Goal: Transaction & Acquisition: Book appointment/travel/reservation

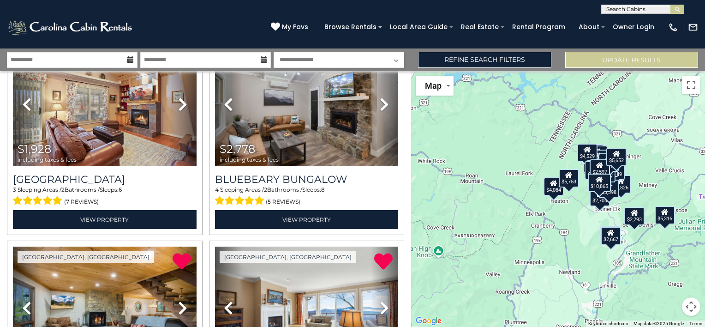
scroll to position [672, 0]
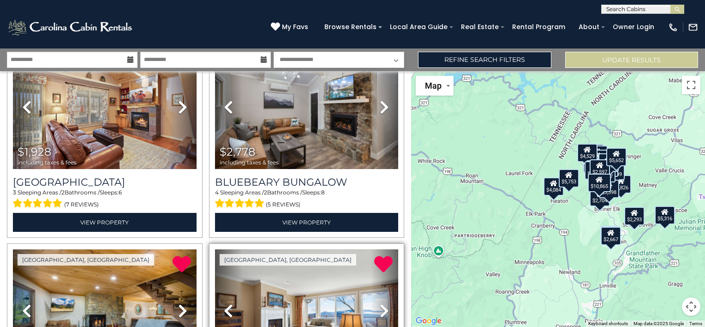
click at [382, 259] on icon at bounding box center [383, 264] width 18 height 18
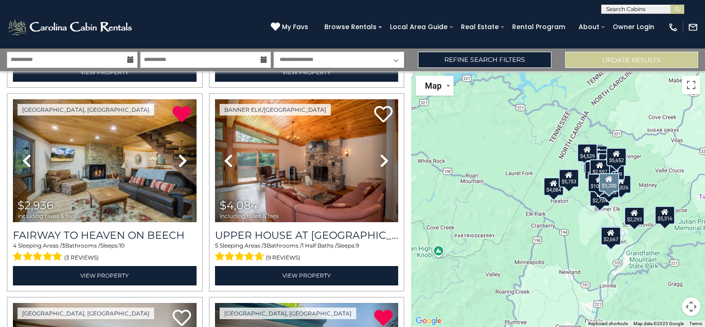
scroll to position [819, 0]
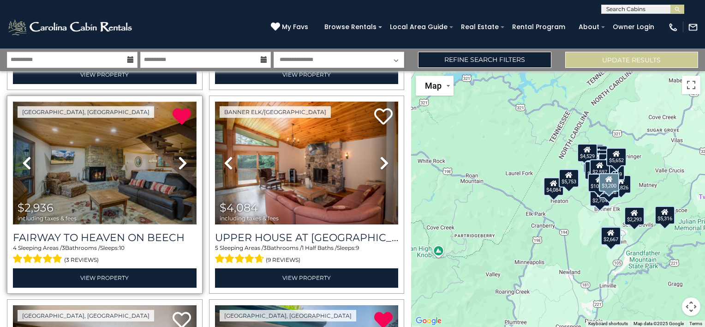
click at [118, 155] on img at bounding box center [105, 163] width 184 height 123
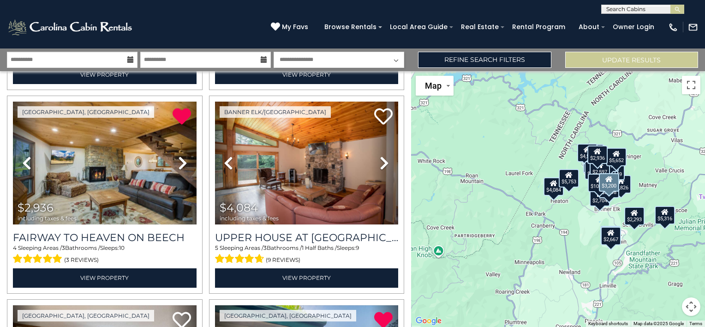
click at [109, 7] on div "**********" at bounding box center [352, 7] width 705 height 14
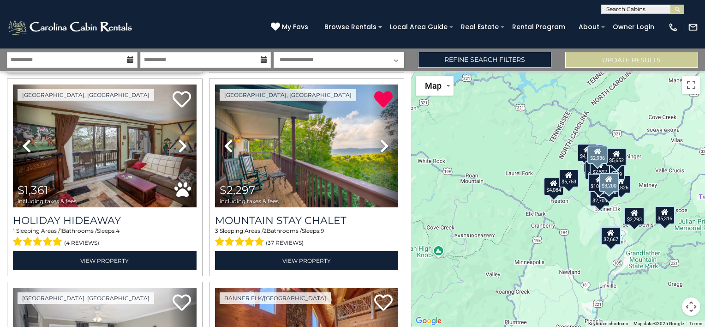
scroll to position [1040, 0]
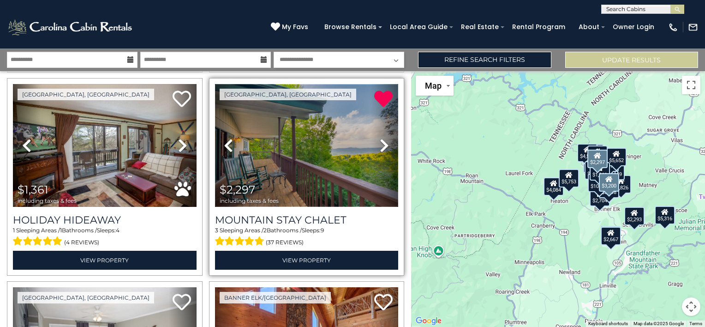
click at [290, 146] on img at bounding box center [307, 145] width 184 height 123
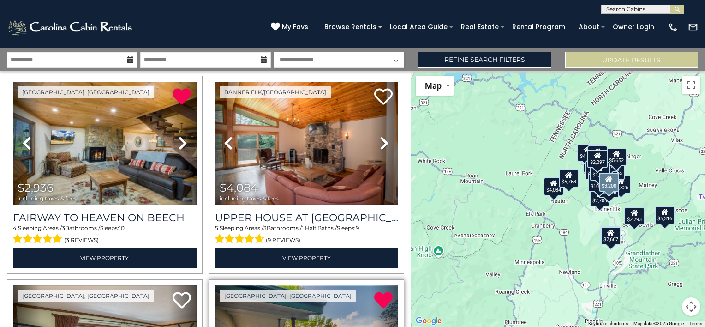
scroll to position [840, 0]
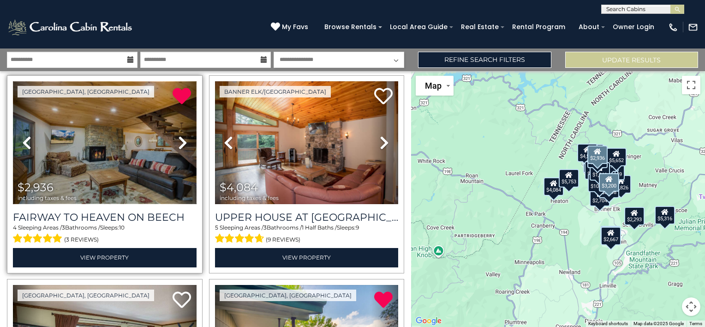
click at [83, 122] on img at bounding box center [105, 142] width 184 height 123
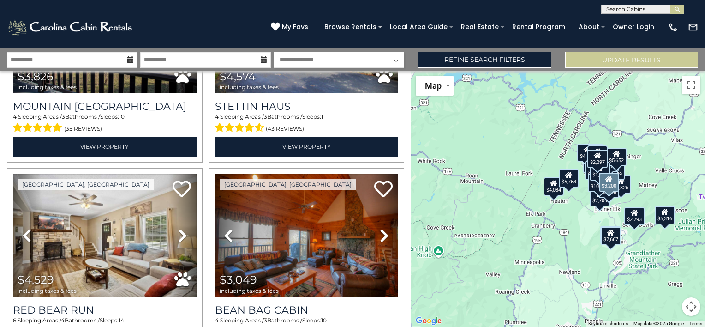
scroll to position [1562, 0]
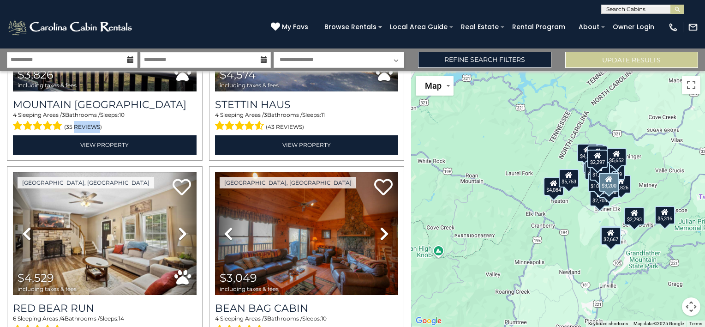
click at [441, 206] on div "$5,316 $5,652 $4,271 $2,293 $3,996 $2,667 $1,928 $2,778 $2,936 $3,200 $4,084 $1…" at bounding box center [558, 199] width 294 height 256
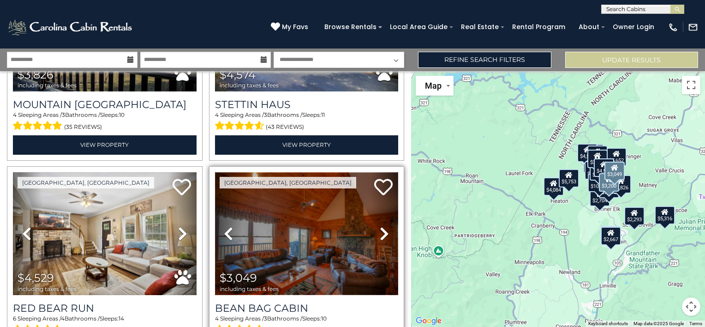
click at [261, 233] on img at bounding box center [307, 233] width 184 height 123
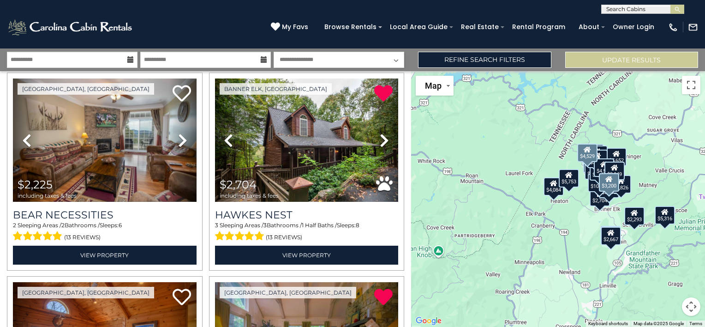
scroll to position [1862, 0]
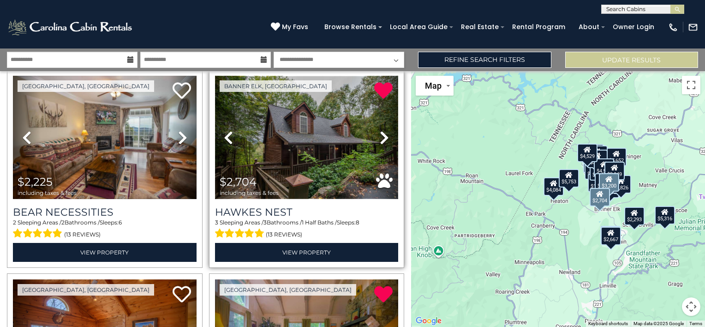
click at [309, 121] on img at bounding box center [307, 137] width 184 height 123
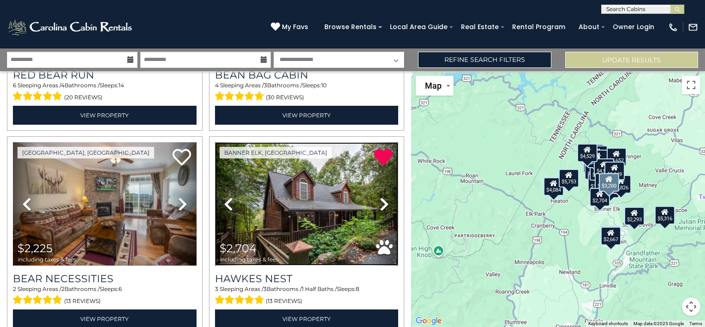
scroll to position [1792, 0]
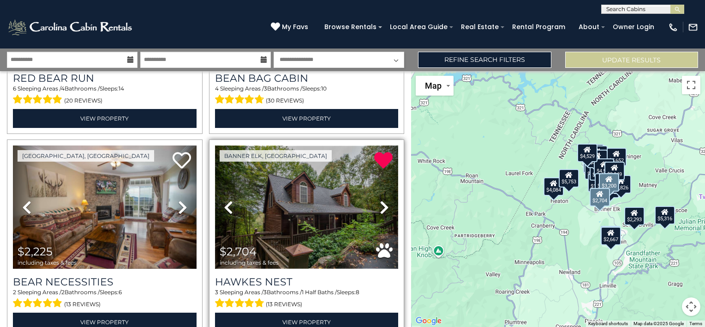
click at [321, 203] on img at bounding box center [307, 206] width 184 height 123
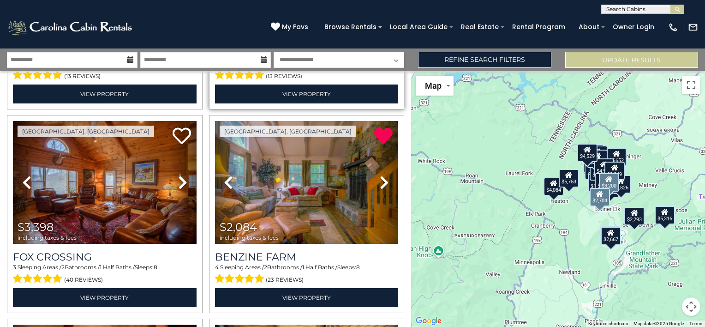
scroll to position [2020, 0]
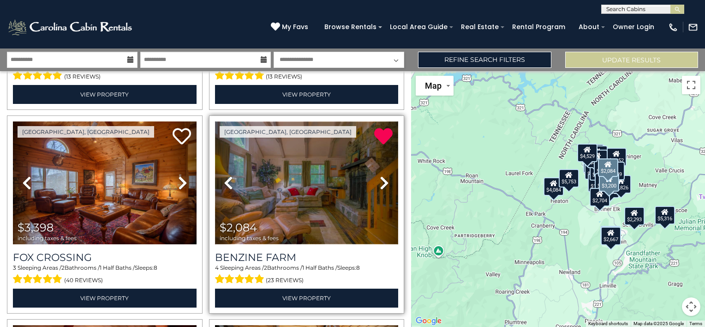
click at [318, 169] on img at bounding box center [307, 182] width 184 height 123
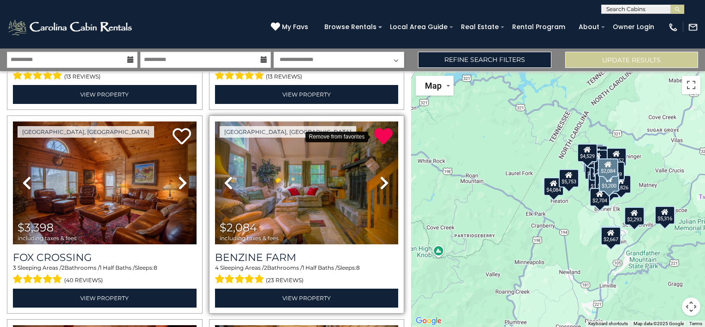
click at [377, 127] on icon at bounding box center [383, 136] width 18 height 18
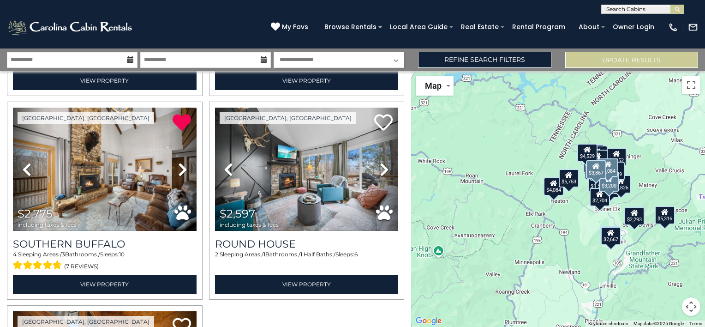
scroll to position [2440, 0]
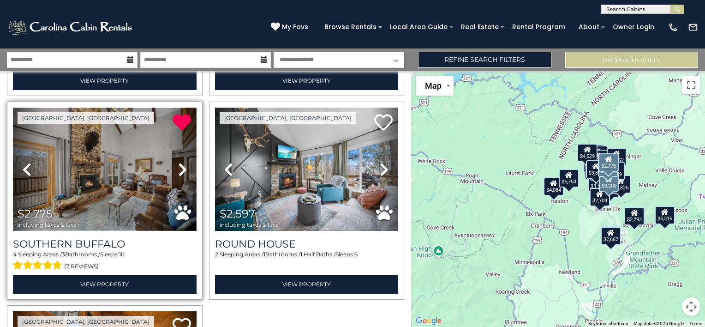
click at [109, 126] on img at bounding box center [105, 169] width 184 height 123
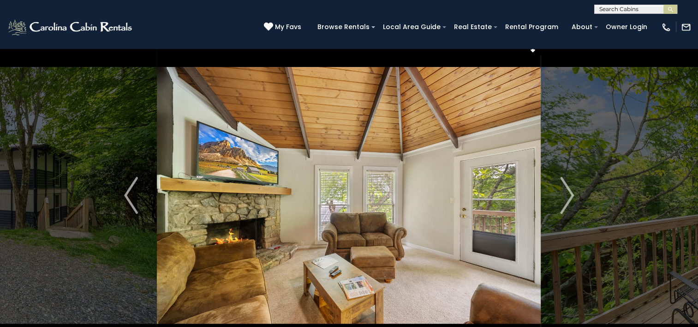
scroll to position [12, 0]
click at [568, 199] on img "Next" at bounding box center [567, 195] width 14 height 37
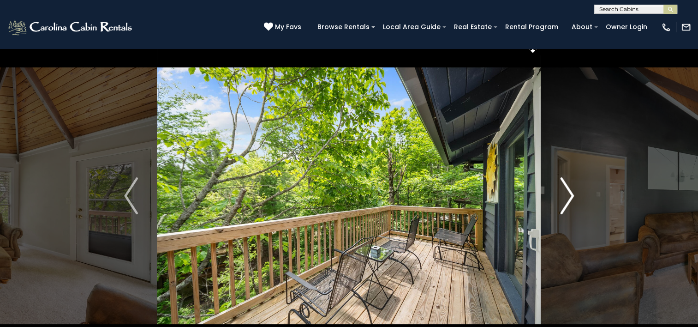
click at [568, 199] on img "Next" at bounding box center [567, 195] width 14 height 37
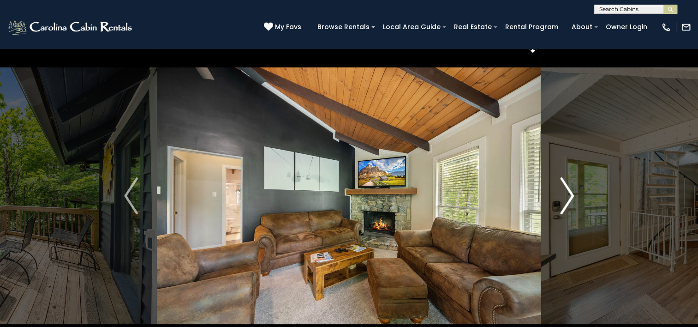
click at [568, 199] on img "Next" at bounding box center [567, 195] width 14 height 37
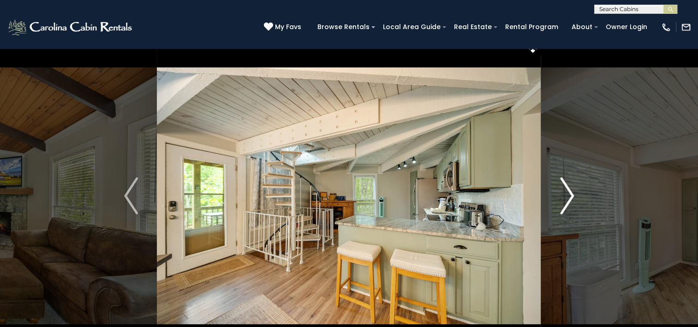
click at [568, 199] on img "Next" at bounding box center [567, 195] width 14 height 37
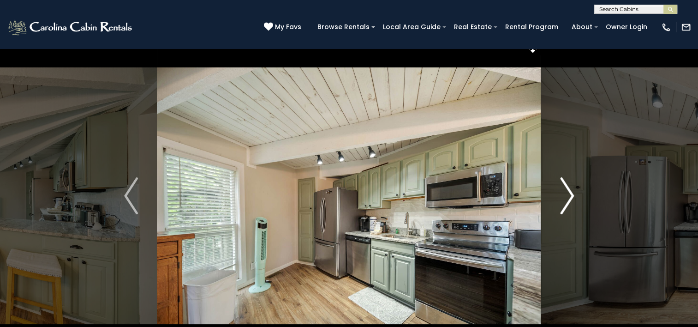
click at [568, 199] on img "Next" at bounding box center [567, 195] width 14 height 37
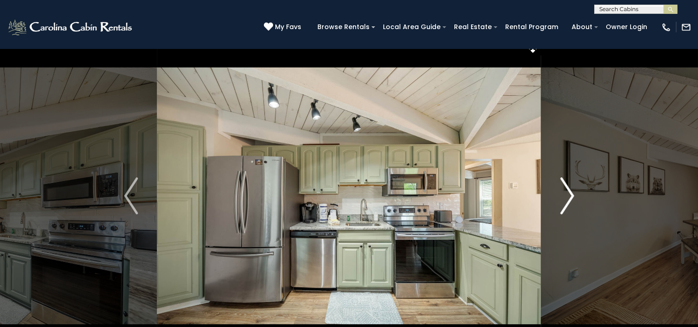
click at [568, 199] on img "Next" at bounding box center [567, 195] width 14 height 37
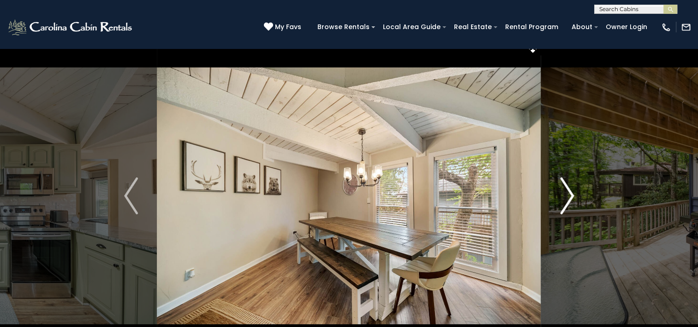
click at [568, 199] on img "Next" at bounding box center [567, 195] width 14 height 37
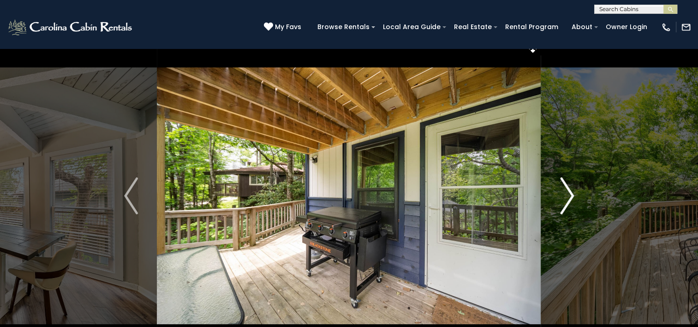
click at [568, 199] on img "Next" at bounding box center [567, 195] width 14 height 37
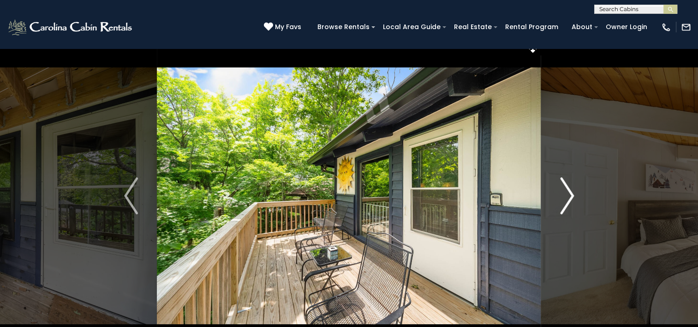
click at [568, 199] on img "Next" at bounding box center [567, 195] width 14 height 37
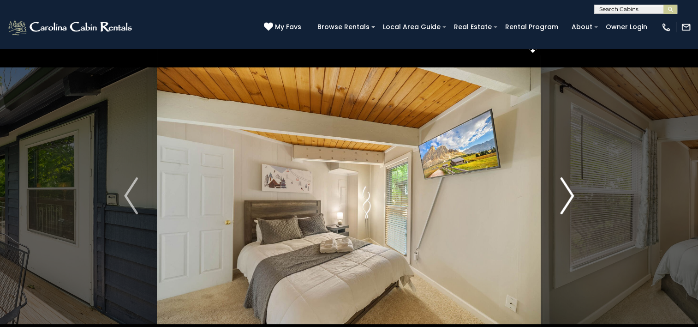
click at [568, 199] on img "Next" at bounding box center [567, 195] width 14 height 37
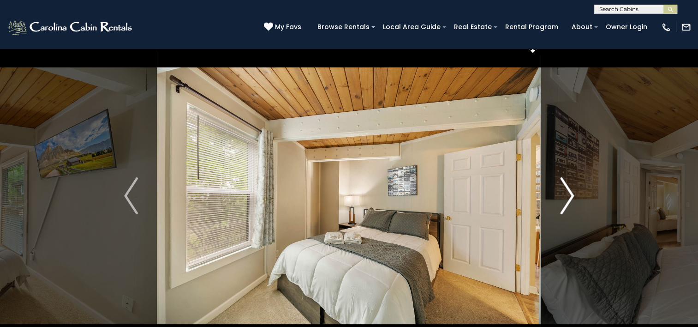
click at [568, 199] on img "Next" at bounding box center [567, 195] width 14 height 37
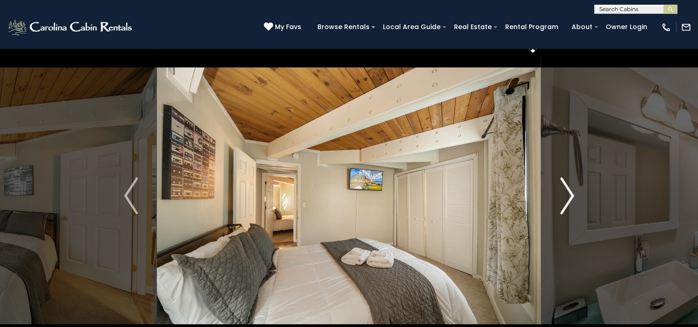
click at [568, 199] on img "Next" at bounding box center [567, 195] width 14 height 37
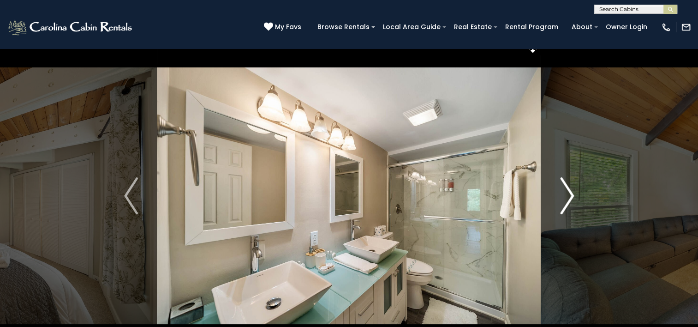
click at [568, 199] on img "Next" at bounding box center [567, 195] width 14 height 37
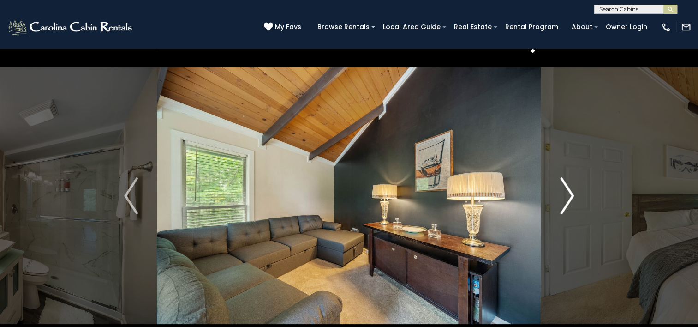
click at [568, 199] on img "Next" at bounding box center [567, 195] width 14 height 37
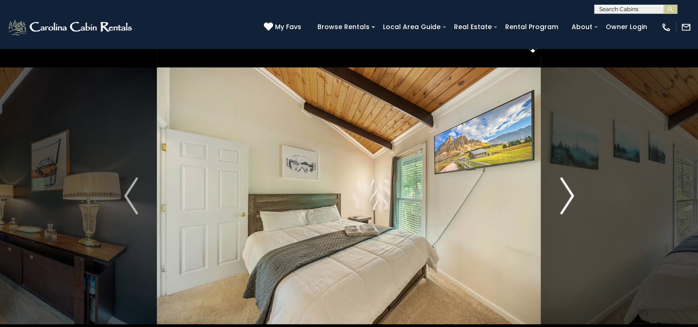
click at [568, 199] on img "Next" at bounding box center [567, 195] width 14 height 37
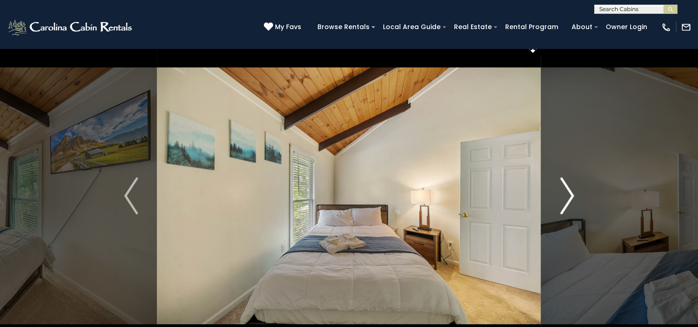
click at [568, 199] on img "Next" at bounding box center [567, 195] width 14 height 37
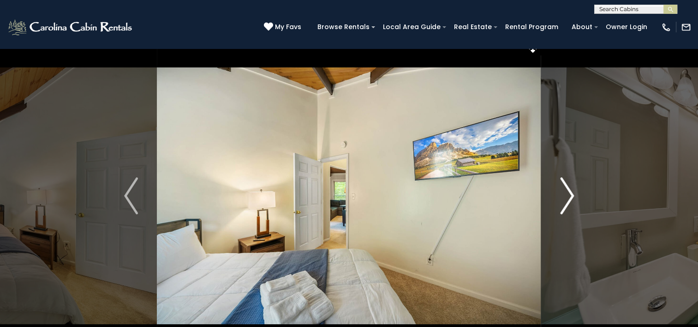
click at [568, 199] on img "Next" at bounding box center [567, 195] width 14 height 37
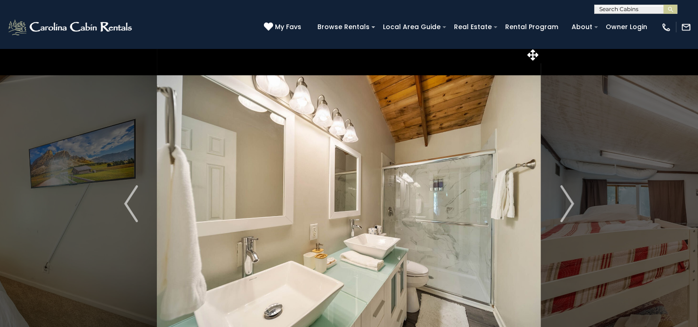
scroll to position [0, 0]
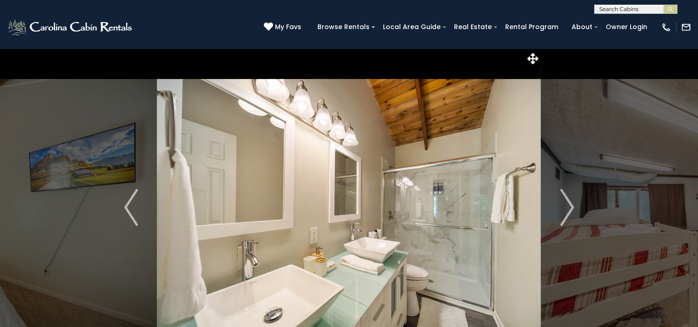
click at [263, 22] on div "(828) 295-6000 My Favs Browse Rentals Local Area Guide Activities & Attractions…" at bounding box center [349, 31] width 698 height 35
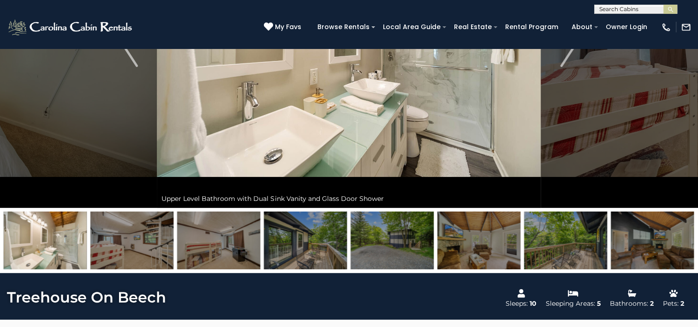
scroll to position [156, 0]
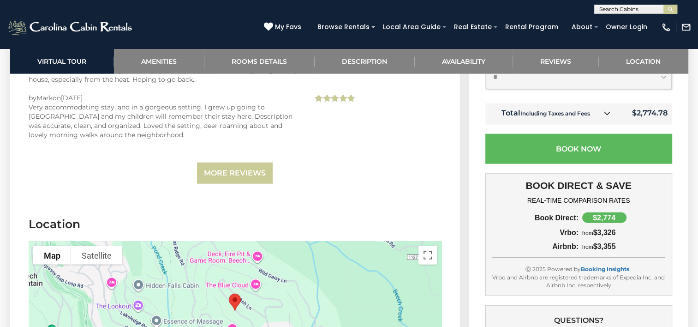
scroll to position [2300, 0]
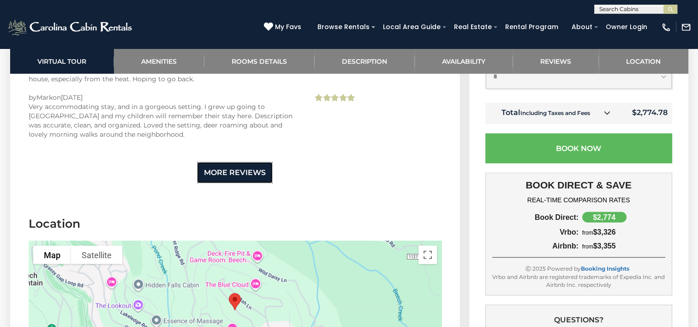
click at [253, 168] on link "More Reviews" at bounding box center [235, 173] width 76 height 22
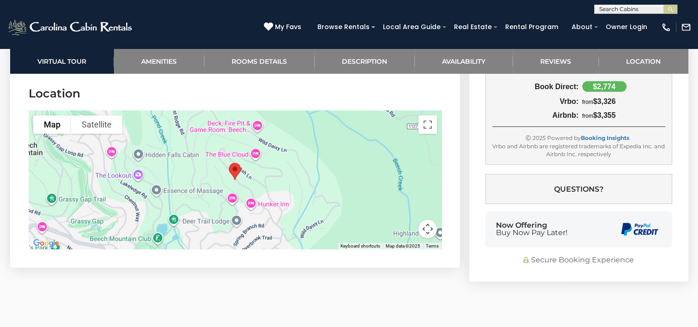
scroll to position [2526, 0]
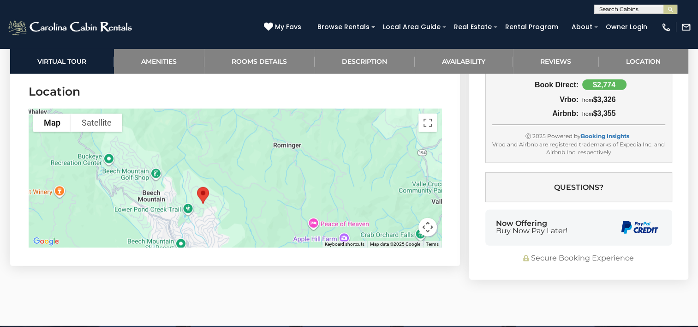
click at [70, 170] on div at bounding box center [235, 178] width 413 height 138
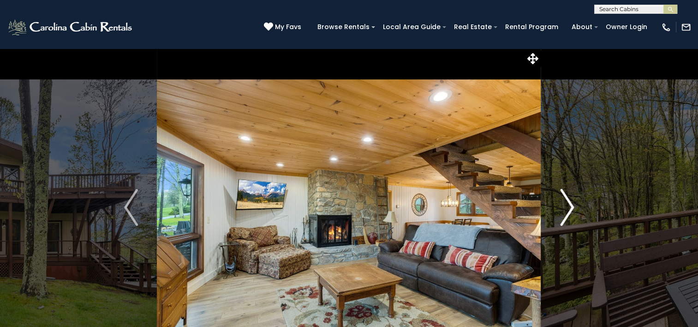
click at [570, 204] on img "Next" at bounding box center [567, 207] width 14 height 37
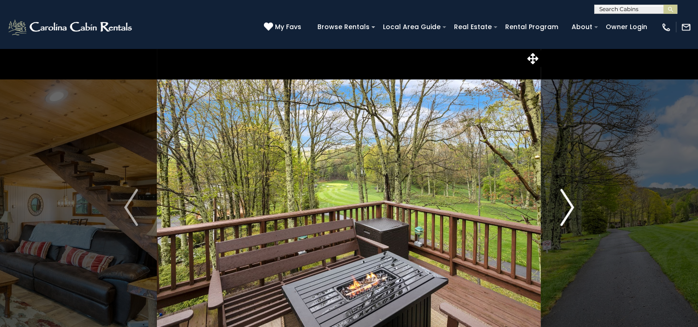
click at [562, 209] on img "Next" at bounding box center [567, 207] width 14 height 37
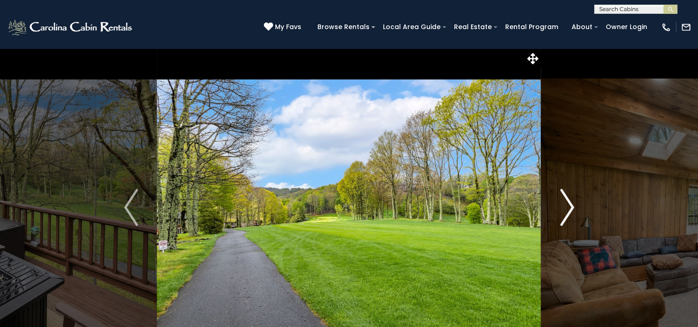
click at [565, 216] on img "Next" at bounding box center [567, 207] width 14 height 37
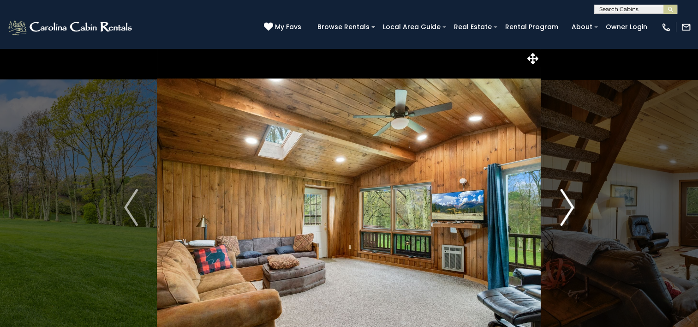
click at [560, 219] on img "Next" at bounding box center [567, 207] width 14 height 37
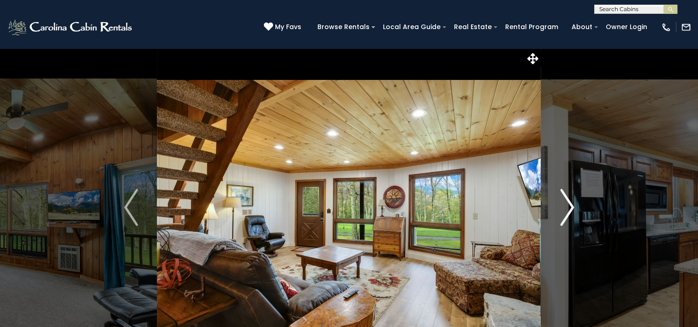
click at [563, 209] on img "Next" at bounding box center [567, 207] width 14 height 37
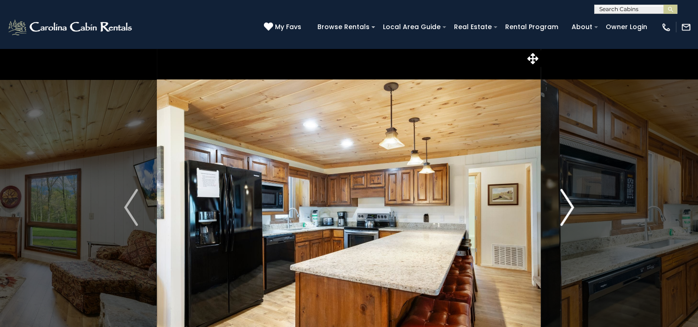
click at [556, 211] on button "Next" at bounding box center [567, 207] width 52 height 318
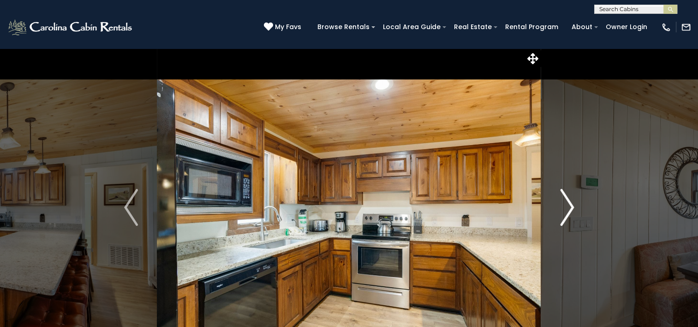
click at [559, 211] on button "Next" at bounding box center [567, 207] width 52 height 318
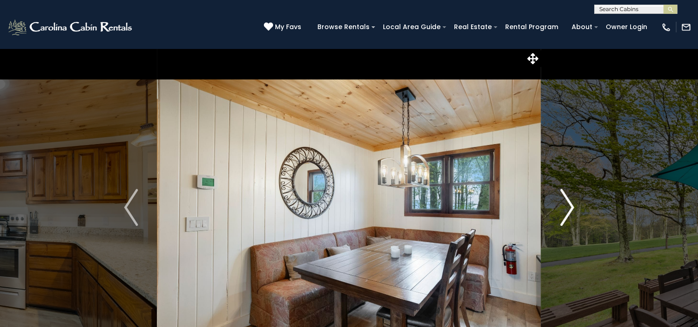
click at [561, 213] on img "Next" at bounding box center [567, 207] width 14 height 37
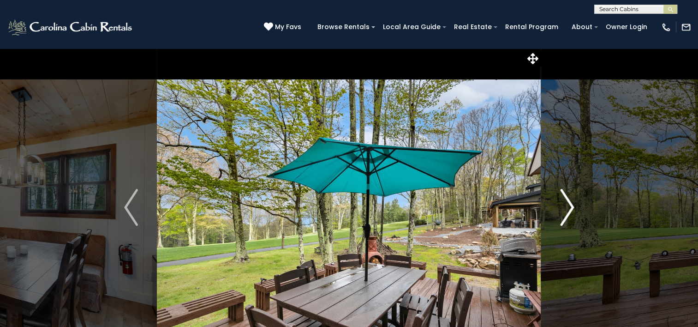
click at [562, 214] on img "Next" at bounding box center [567, 207] width 14 height 37
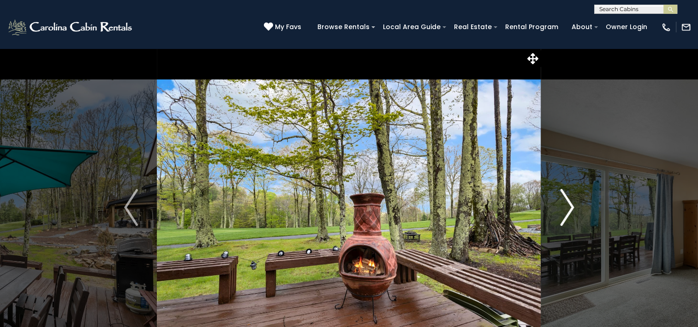
click at [563, 215] on img "Next" at bounding box center [567, 207] width 14 height 37
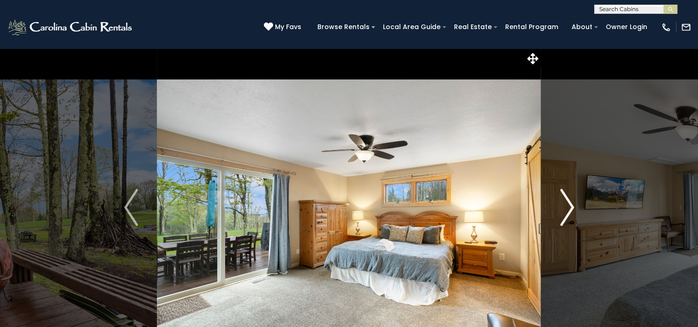
click at [559, 211] on button "Next" at bounding box center [567, 207] width 52 height 318
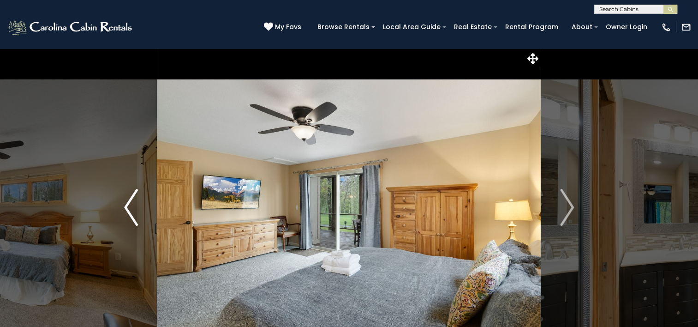
click at [119, 194] on button "Previous" at bounding box center [131, 207] width 52 height 318
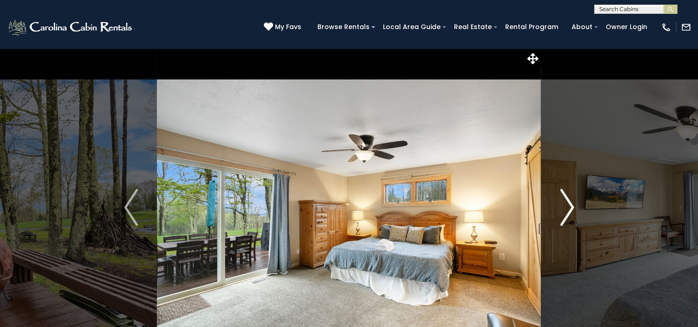
click at [568, 200] on img "Next" at bounding box center [567, 207] width 14 height 37
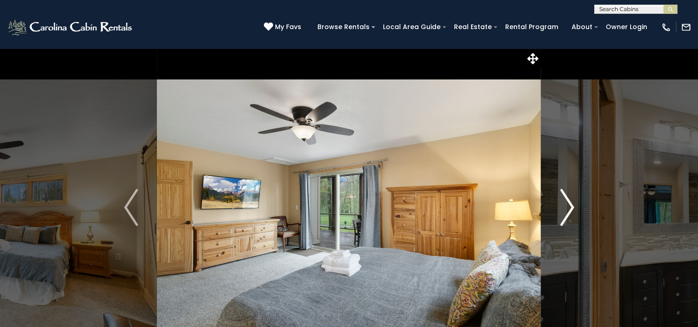
click at [569, 199] on img "Next" at bounding box center [567, 207] width 14 height 37
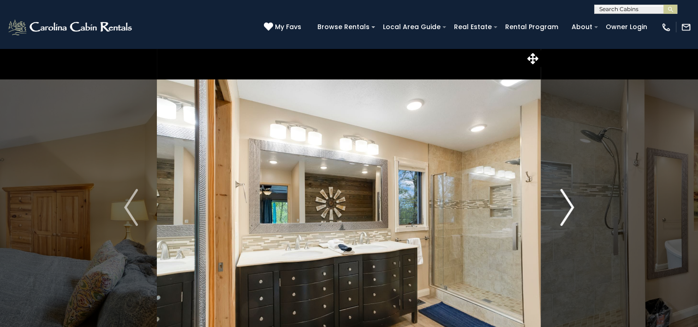
click at [563, 204] on img "Next" at bounding box center [567, 207] width 14 height 37
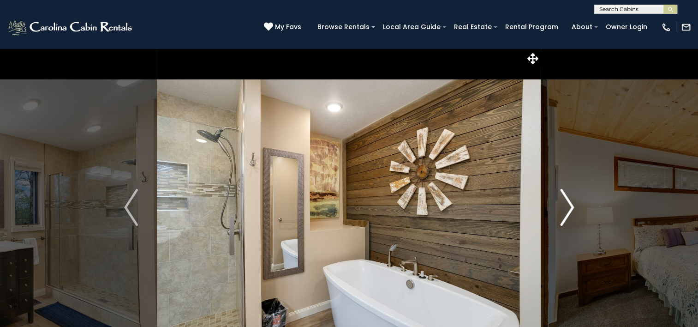
click at [561, 201] on img "Next" at bounding box center [567, 207] width 14 height 37
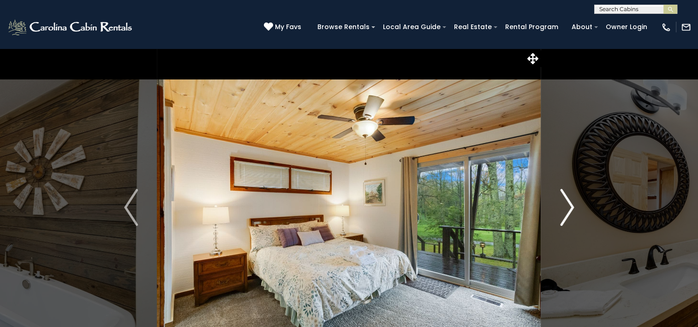
click at [561, 201] on img "Next" at bounding box center [567, 207] width 14 height 37
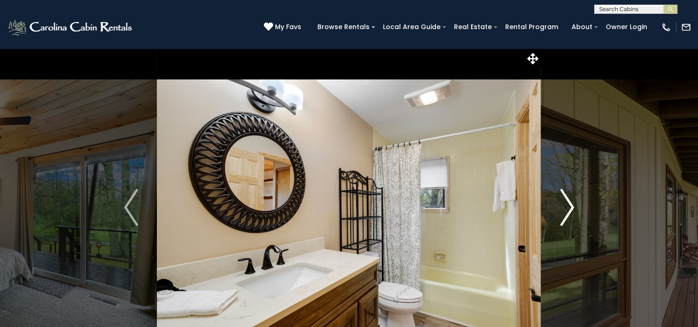
click at [561, 203] on img "Next" at bounding box center [567, 207] width 14 height 37
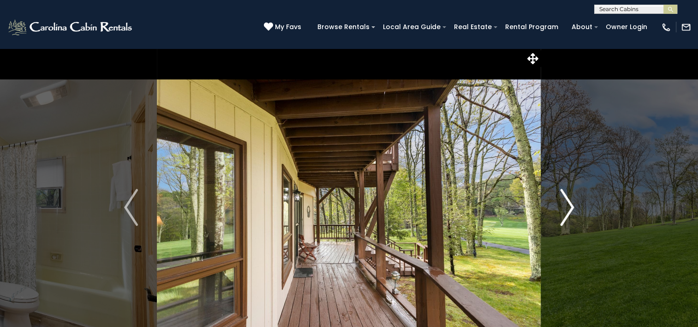
click at [556, 201] on button "Next" at bounding box center [567, 207] width 52 height 318
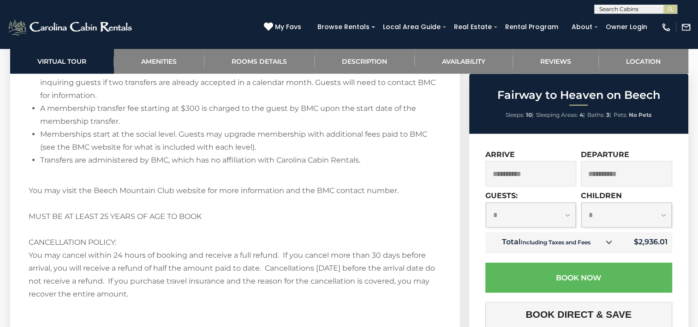
scroll to position [2158, 0]
click at [251, 227] on p "You may visit the Beech Mountain Club website for more information and the BMC …" at bounding box center [235, 240] width 413 height 142
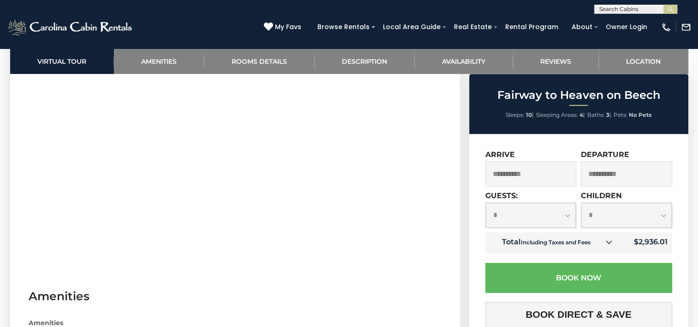
scroll to position [528, 0]
drag, startPoint x: 251, startPoint y: 227, endPoint x: 568, endPoint y: 203, distance: 317.9
click at [568, 203] on select "**********" at bounding box center [531, 215] width 90 height 24
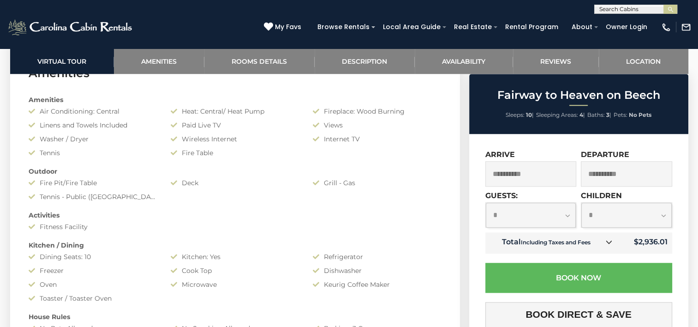
scroll to position [749, 0]
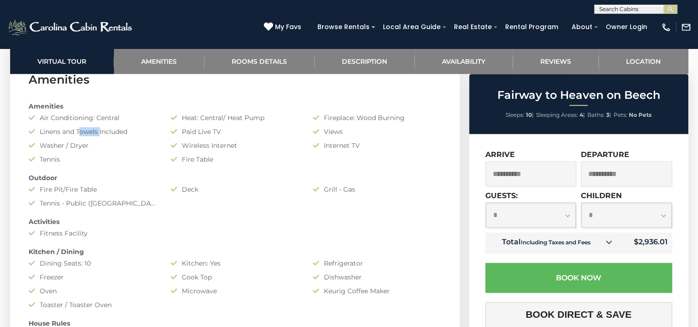
click at [262, 194] on div "Amenities Air Conditioning: Central Heat: Central/ Heat Pump Fireplace: Wood Bu…" at bounding box center [235, 294] width 427 height 395
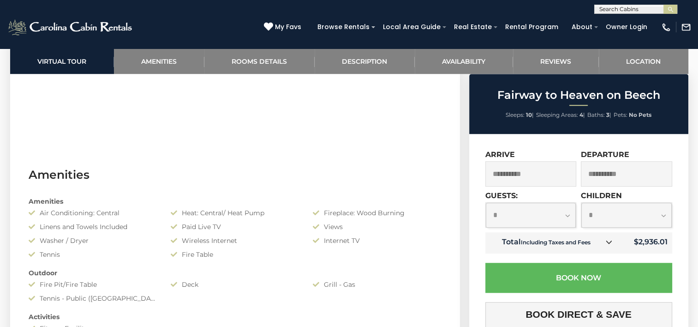
scroll to position [648, 0]
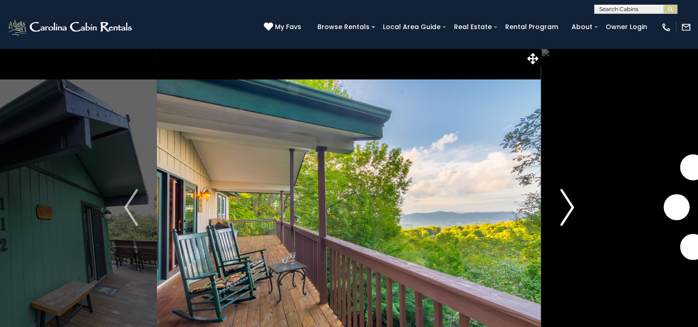
click at [565, 207] on img "Next" at bounding box center [567, 207] width 14 height 37
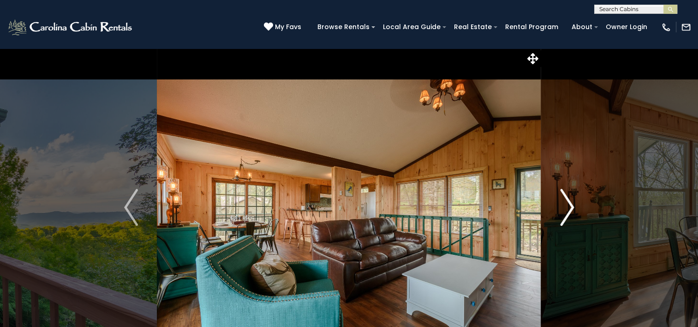
click at [565, 207] on img "Next" at bounding box center [567, 207] width 14 height 37
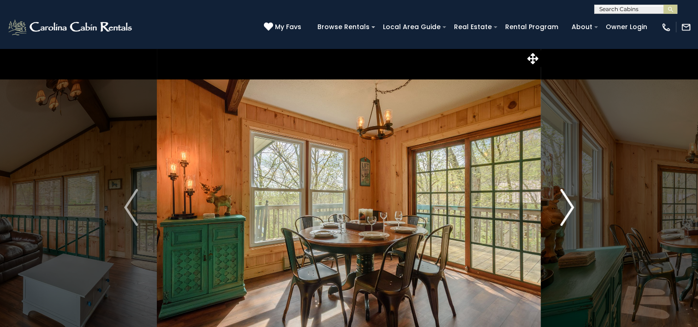
click at [565, 207] on img "Next" at bounding box center [567, 207] width 14 height 37
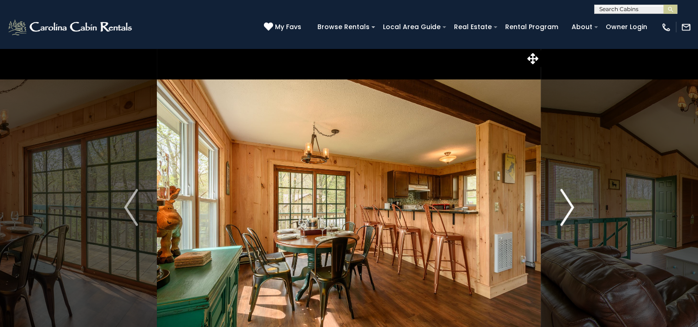
click at [565, 207] on img "Next" at bounding box center [567, 207] width 14 height 37
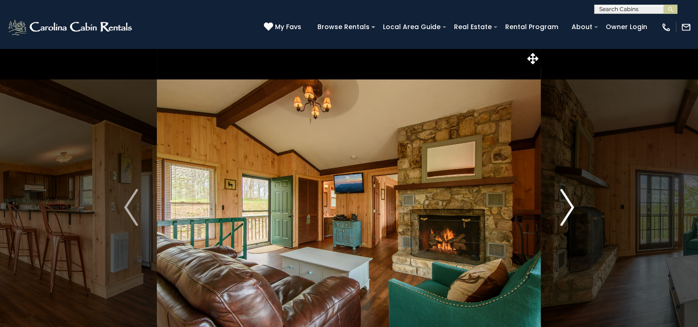
click at [565, 207] on img "Next" at bounding box center [567, 207] width 14 height 37
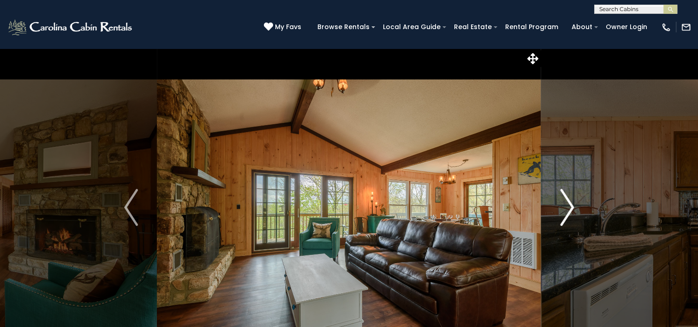
click at [565, 207] on img "Next" at bounding box center [567, 207] width 14 height 37
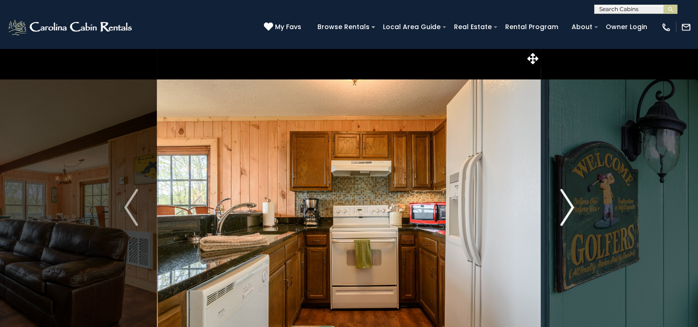
click at [565, 207] on img "Next" at bounding box center [567, 207] width 14 height 37
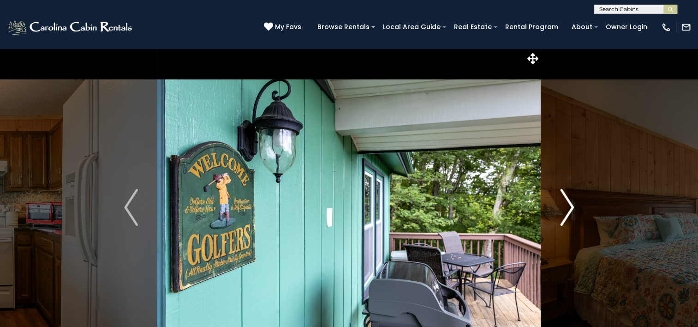
click at [565, 207] on img "Next" at bounding box center [567, 207] width 14 height 37
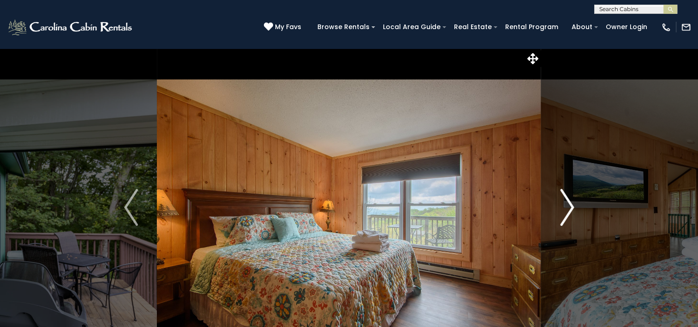
click at [565, 207] on img "Next" at bounding box center [567, 207] width 14 height 37
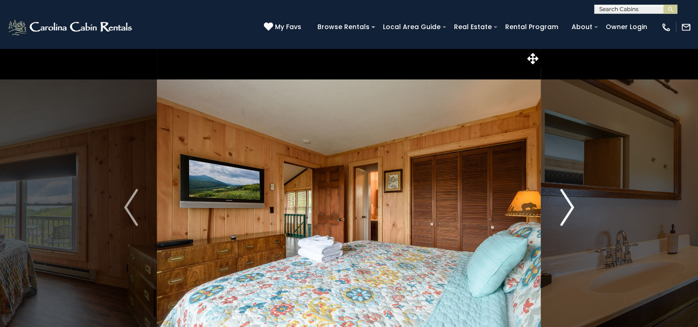
click at [565, 207] on img "Next" at bounding box center [567, 207] width 14 height 37
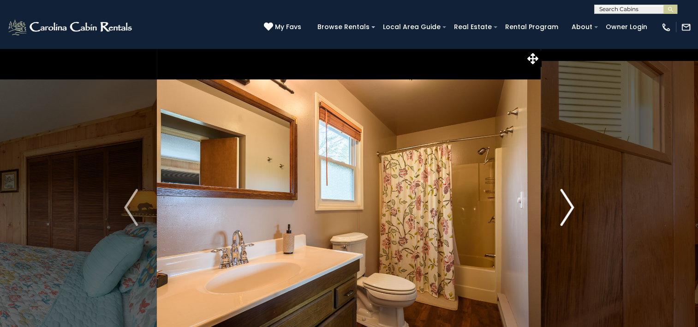
click at [565, 207] on img "Next" at bounding box center [567, 207] width 14 height 37
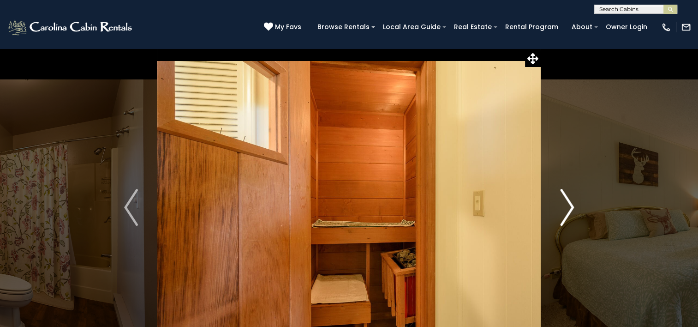
click at [565, 207] on img "Next" at bounding box center [567, 207] width 14 height 37
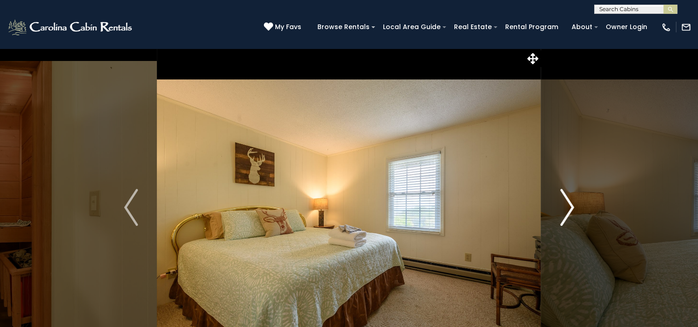
click at [565, 207] on img "Next" at bounding box center [567, 207] width 14 height 37
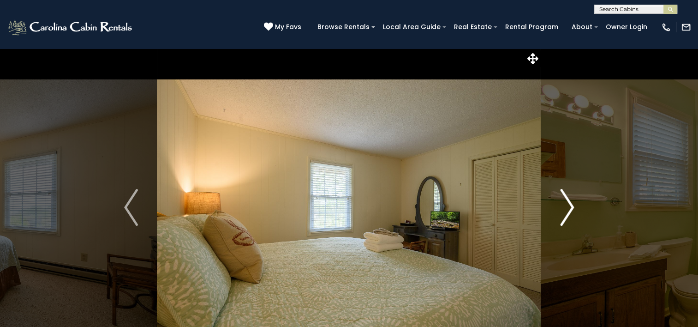
click at [565, 207] on img "Next" at bounding box center [567, 207] width 14 height 37
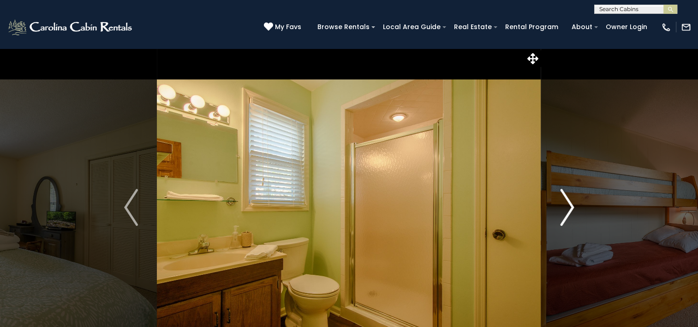
click at [565, 207] on img "Next" at bounding box center [567, 207] width 14 height 37
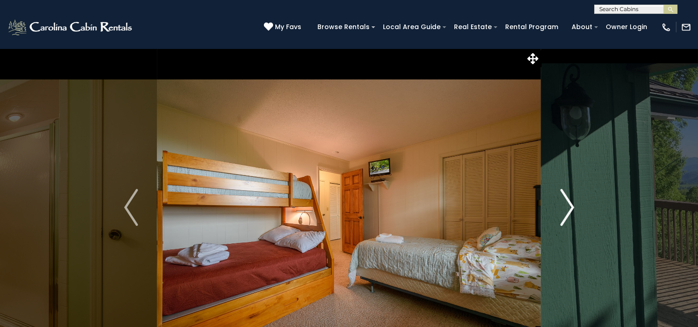
click at [565, 207] on img "Next" at bounding box center [567, 207] width 14 height 37
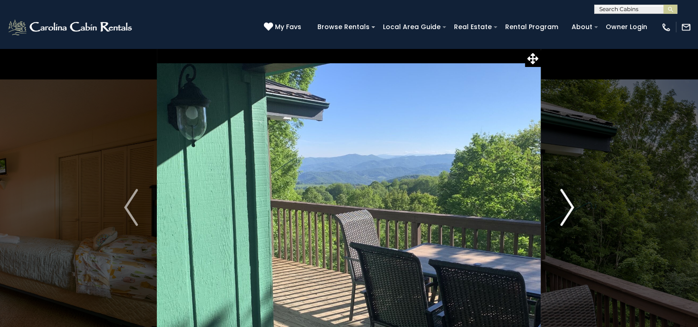
click at [565, 207] on img "Next" at bounding box center [567, 207] width 14 height 37
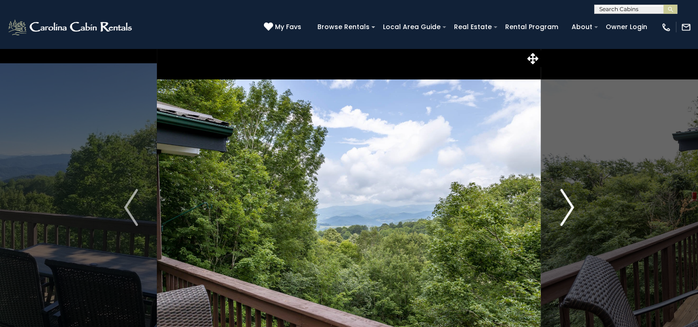
click at [565, 207] on img "Next" at bounding box center [567, 207] width 14 height 37
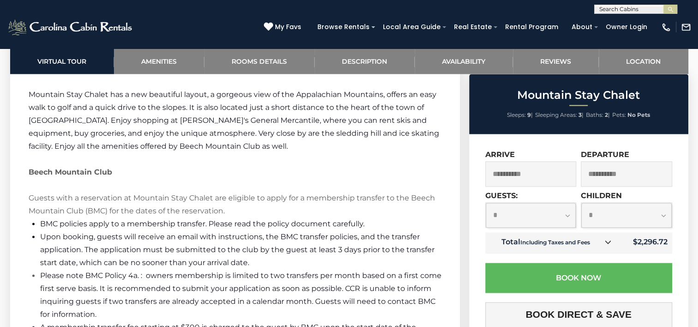
scroll to position [1398, 0]
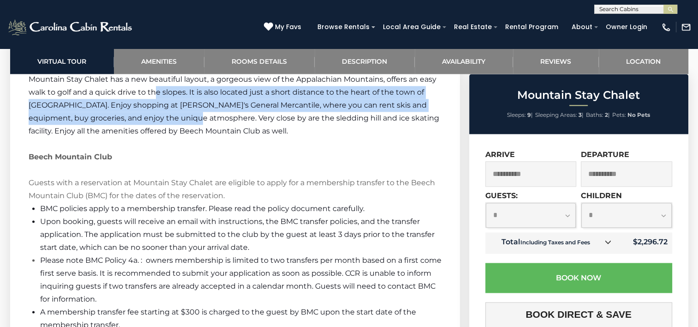
click at [144, 129] on span "Mountain Stay Chalet has a new beautiful layout, a gorgeous view of the Appalac…" at bounding box center [234, 105] width 411 height 60
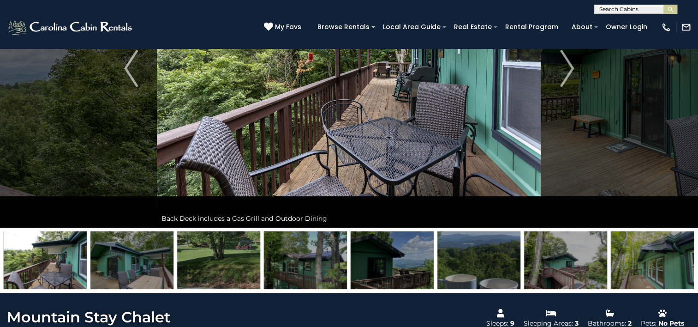
scroll to position [144, 0]
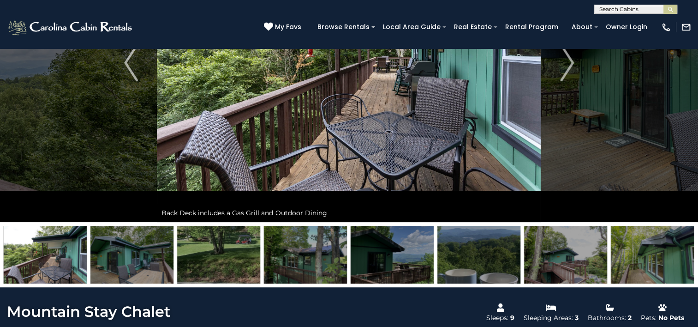
click at [138, 263] on img at bounding box center [131, 255] width 83 height 58
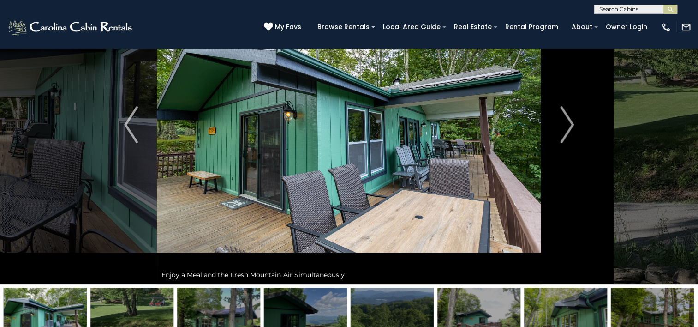
scroll to position [81, 0]
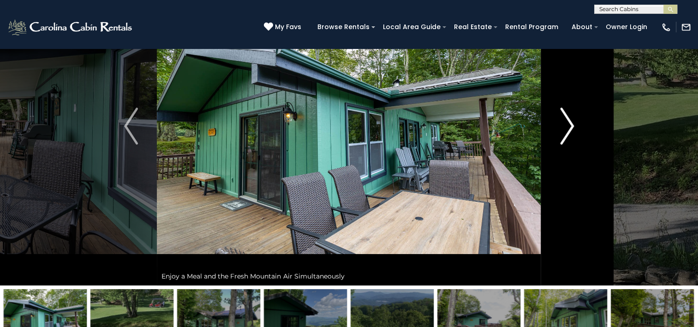
click at [554, 137] on button "Next" at bounding box center [567, 126] width 52 height 318
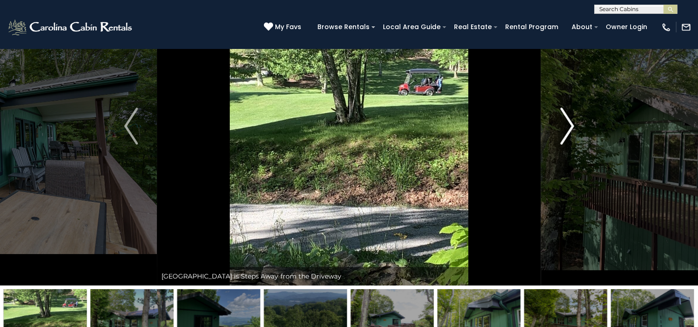
click at [559, 133] on button "Next" at bounding box center [567, 126] width 52 height 318
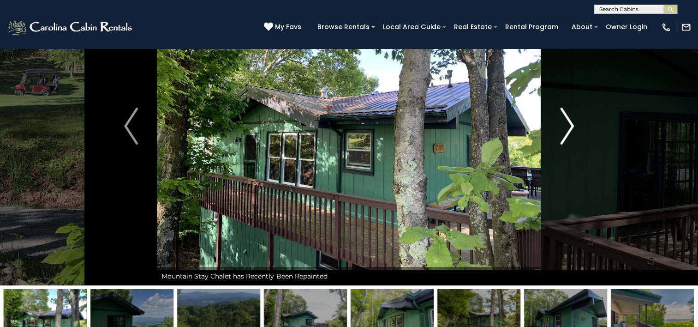
click at [557, 132] on button "Next" at bounding box center [567, 126] width 52 height 318
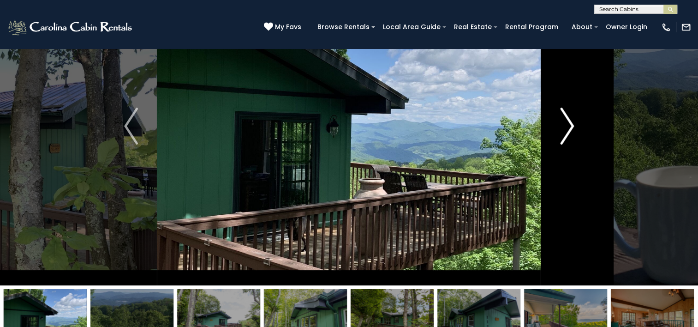
click at [552, 134] on button "Next" at bounding box center [567, 126] width 52 height 318
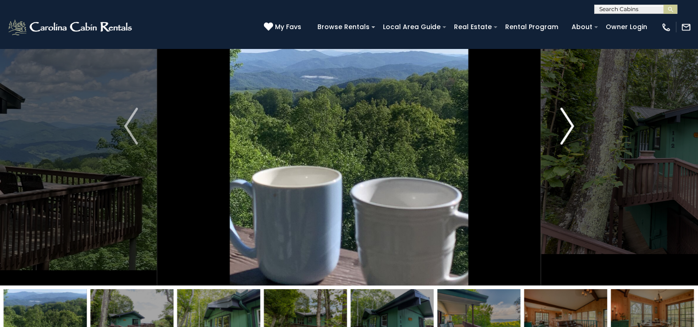
click at [554, 136] on button "Next" at bounding box center [567, 126] width 52 height 318
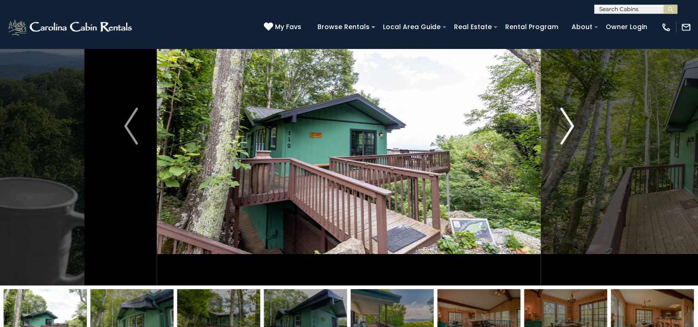
click at [555, 136] on button "Next" at bounding box center [567, 126] width 52 height 318
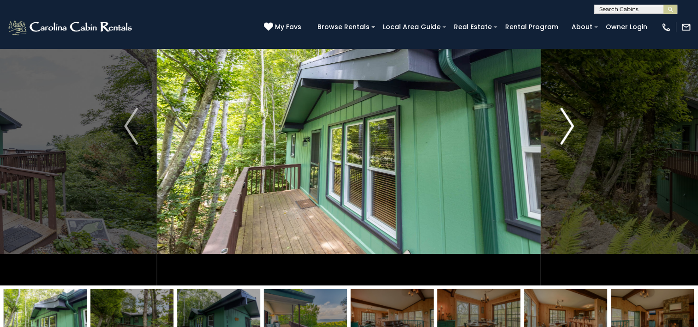
click at [554, 137] on button "Next" at bounding box center [567, 126] width 52 height 318
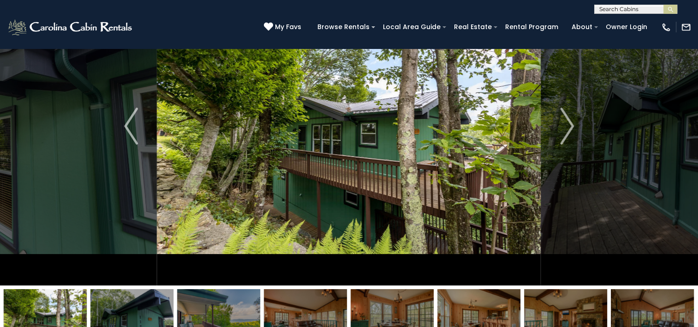
click at [539, 140] on img at bounding box center [349, 126] width 384 height 318
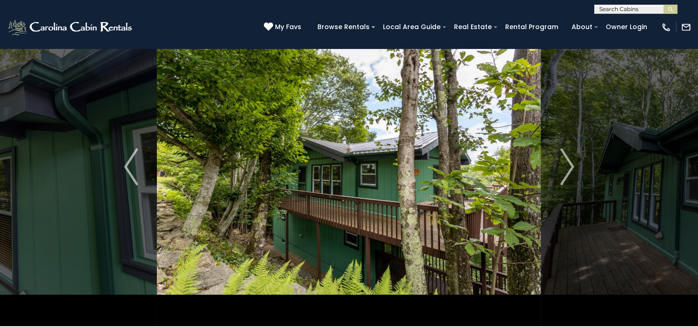
scroll to position [45, 0]
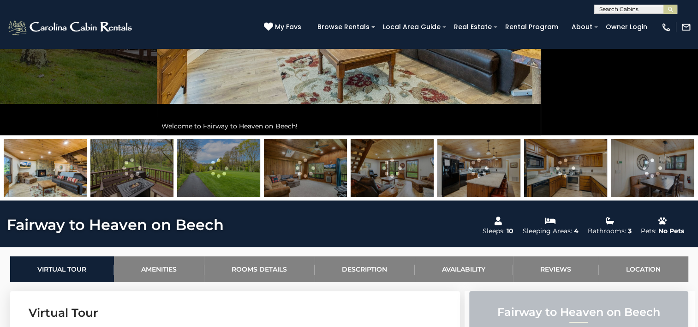
scroll to position [233, 0]
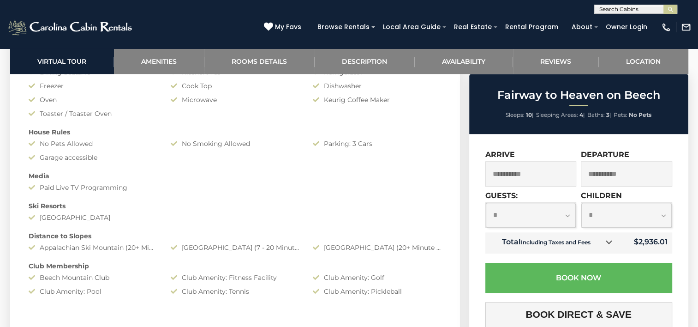
scroll to position [941, 0]
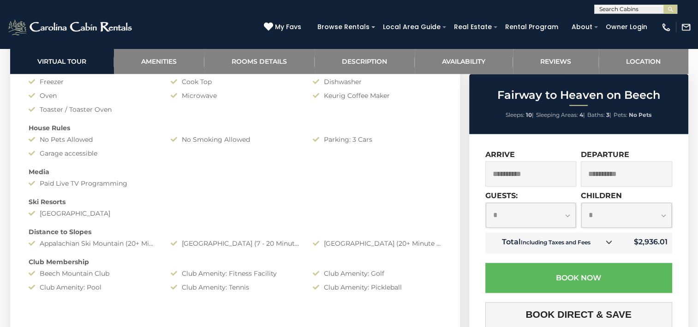
click at [138, 269] on div "Beech Mountain Club" at bounding box center [93, 273] width 142 height 9
click at [131, 250] on div "Amenities Air Conditioning: Central Heat: Central/ Heat Pump Fireplace: Wood Bu…" at bounding box center [235, 99] width 427 height 395
click at [133, 246] on div "Appalachian Ski Mountain (20+ Minute Drive)" at bounding box center [93, 243] width 142 height 9
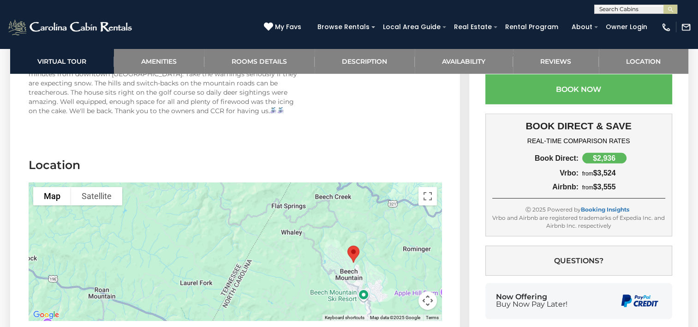
scroll to position [2758, 0]
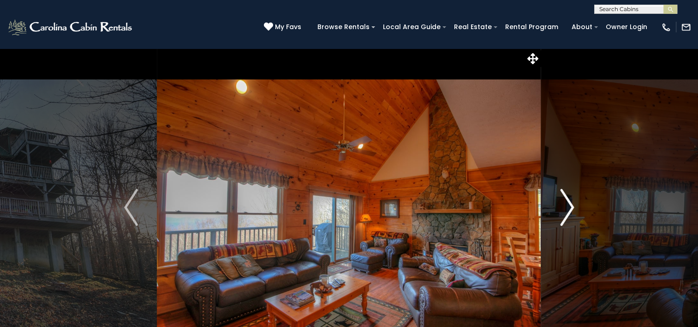
click at [565, 214] on img "Next" at bounding box center [567, 207] width 14 height 37
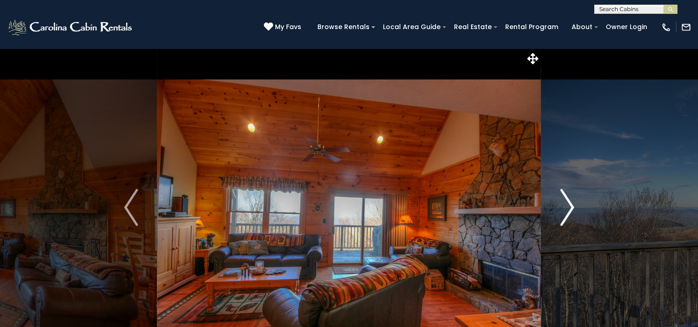
click at [565, 214] on img "Next" at bounding box center [567, 207] width 14 height 37
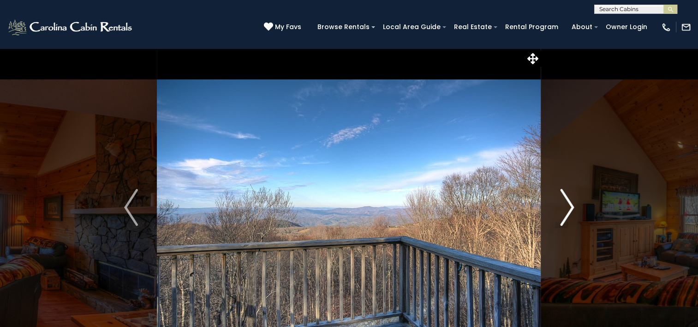
click at [565, 214] on img "Next" at bounding box center [567, 207] width 14 height 37
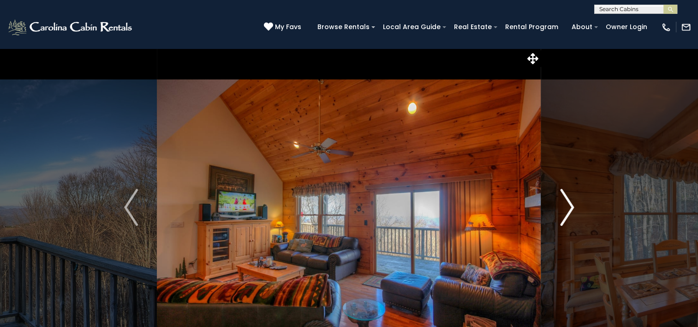
click at [565, 214] on img "Next" at bounding box center [567, 207] width 14 height 37
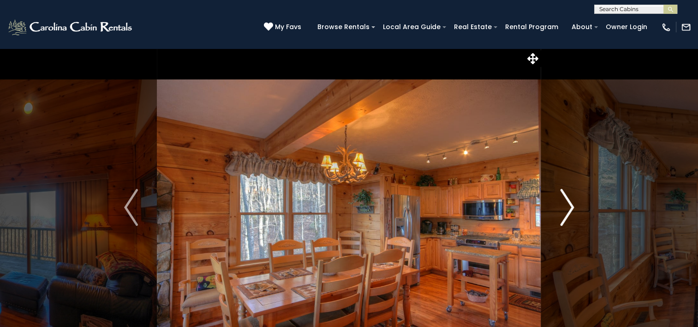
click at [565, 214] on img "Next" at bounding box center [567, 207] width 14 height 37
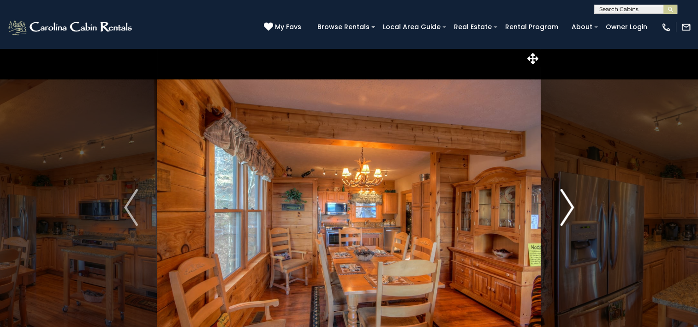
click at [565, 214] on img "Next" at bounding box center [567, 207] width 14 height 37
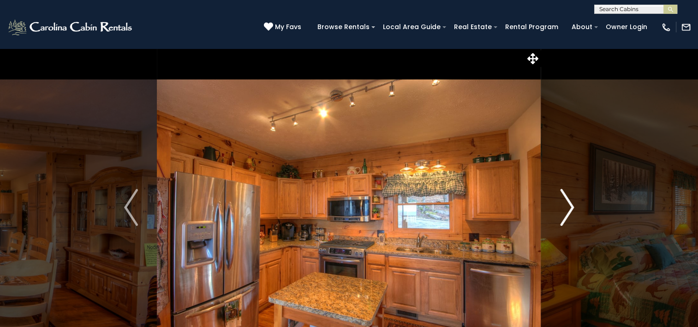
click at [565, 214] on img "Next" at bounding box center [567, 207] width 14 height 37
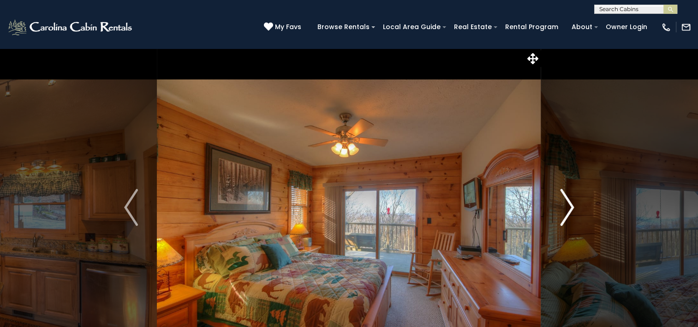
click at [565, 214] on img "Next" at bounding box center [567, 207] width 14 height 37
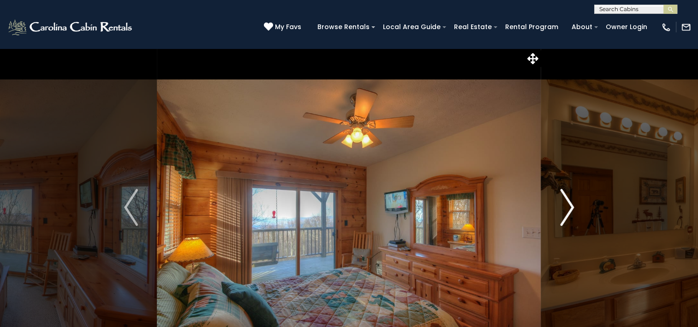
click at [565, 214] on img "Next" at bounding box center [567, 207] width 14 height 37
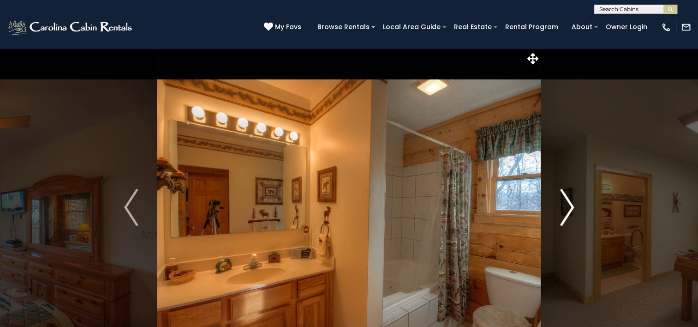
click at [565, 214] on img "Next" at bounding box center [567, 207] width 14 height 37
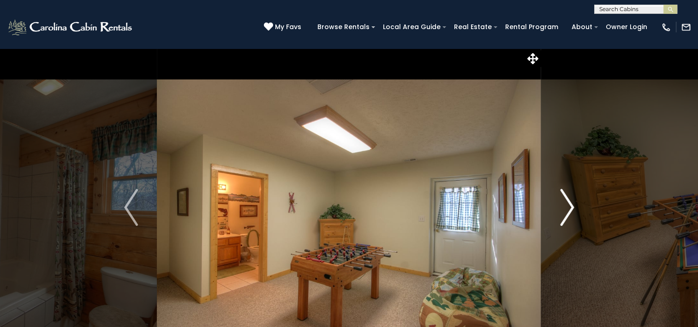
click at [565, 214] on img "Next" at bounding box center [567, 207] width 14 height 37
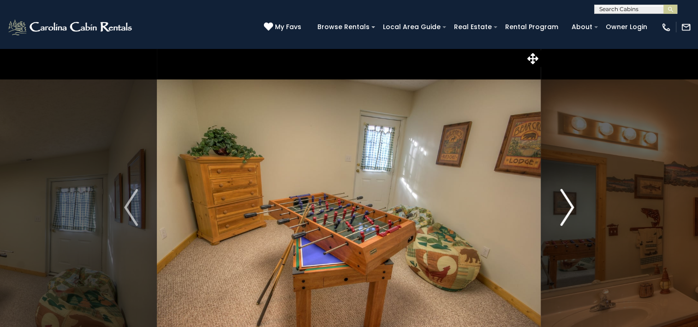
click at [565, 214] on img "Next" at bounding box center [567, 207] width 14 height 37
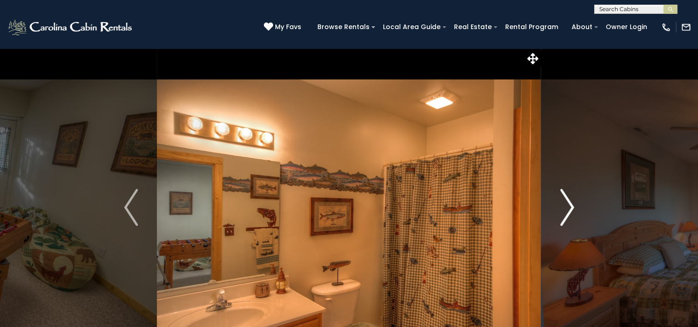
click at [565, 214] on img "Next" at bounding box center [567, 207] width 14 height 37
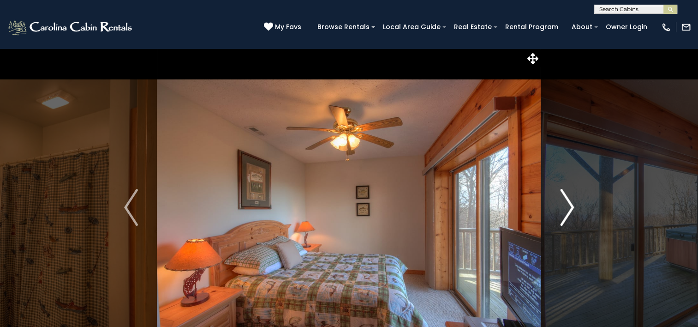
click at [565, 214] on img "Next" at bounding box center [567, 207] width 14 height 37
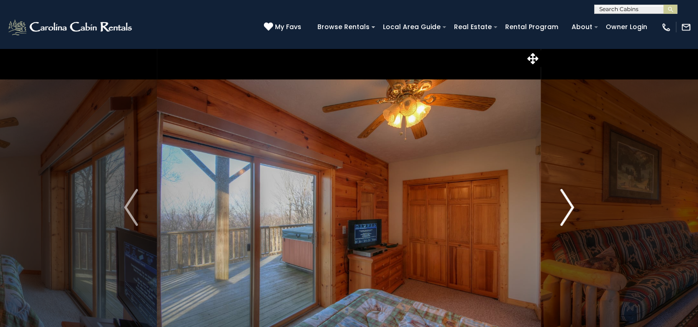
click at [565, 214] on img "Next" at bounding box center [567, 207] width 14 height 37
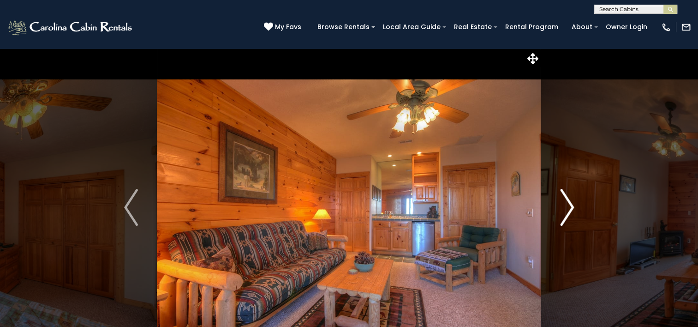
click at [565, 214] on img "Next" at bounding box center [567, 207] width 14 height 37
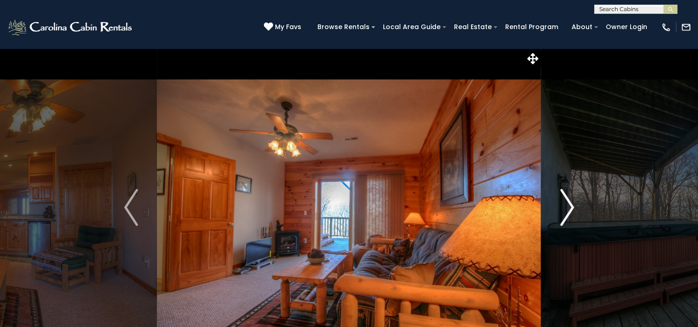
click at [565, 214] on img "Next" at bounding box center [567, 207] width 14 height 37
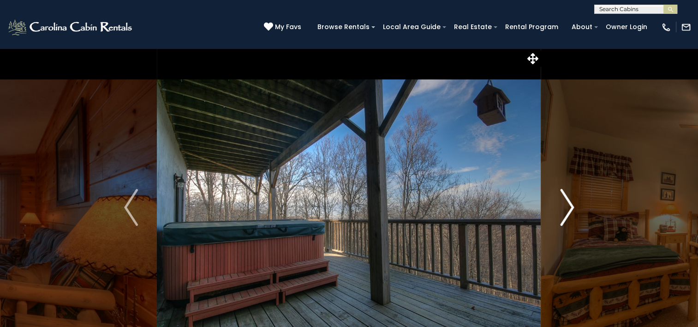
click at [565, 214] on img "Next" at bounding box center [567, 207] width 14 height 37
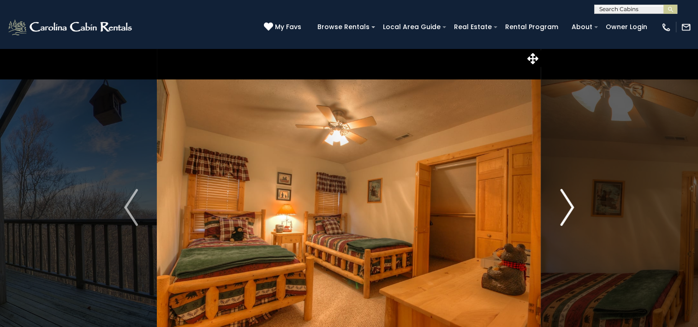
click at [565, 214] on img "Next" at bounding box center [567, 207] width 14 height 37
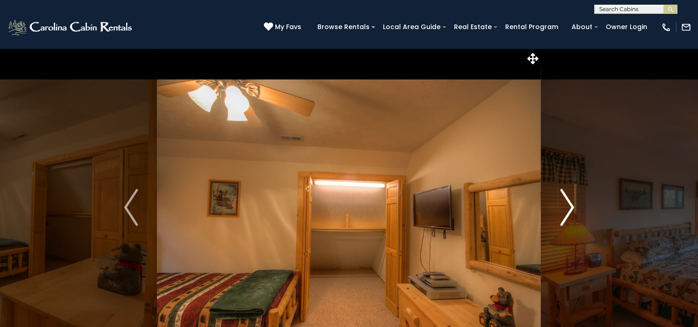
click at [565, 214] on img "Next" at bounding box center [567, 207] width 14 height 37
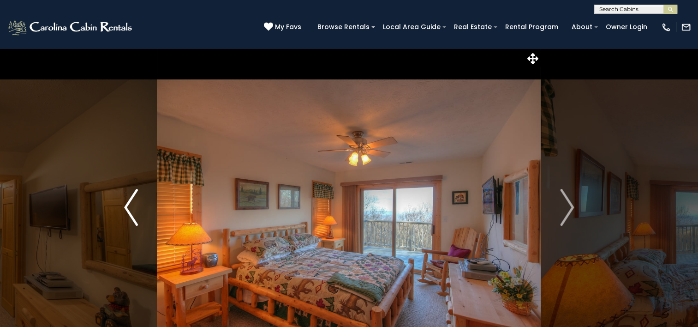
click at [128, 199] on img "Previous" at bounding box center [131, 207] width 14 height 37
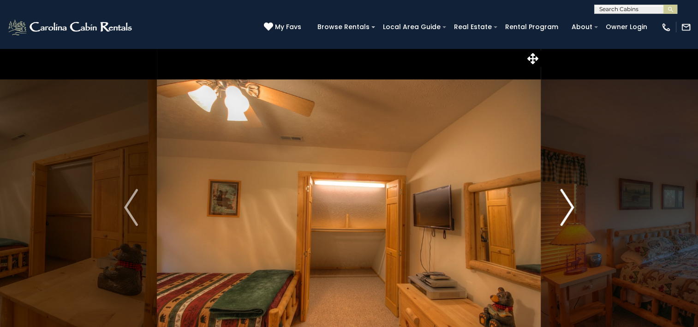
click at [568, 205] on img "Next" at bounding box center [567, 207] width 14 height 37
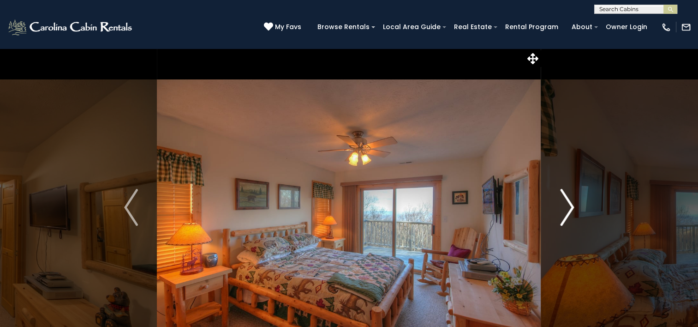
click at [568, 205] on img "Next" at bounding box center [567, 207] width 14 height 37
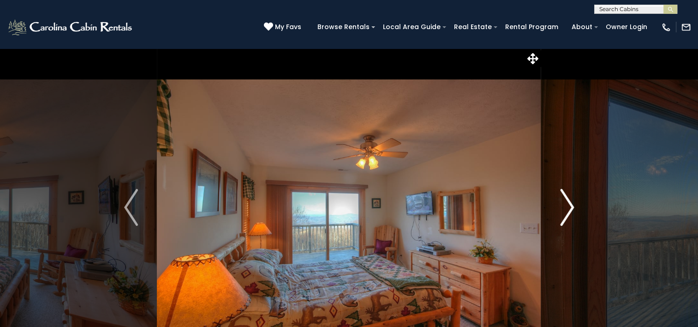
click at [568, 205] on img "Next" at bounding box center [567, 207] width 14 height 37
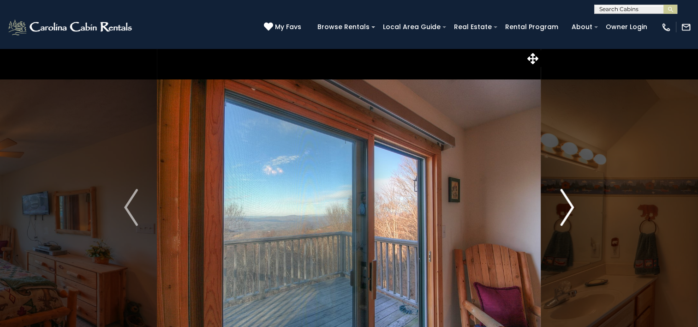
click at [568, 205] on img "Next" at bounding box center [567, 207] width 14 height 37
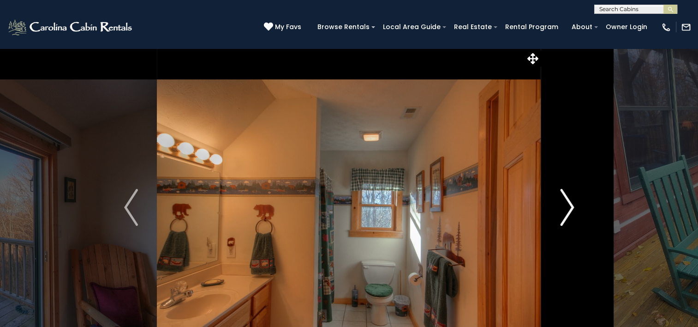
click at [568, 205] on img "Next" at bounding box center [567, 207] width 14 height 37
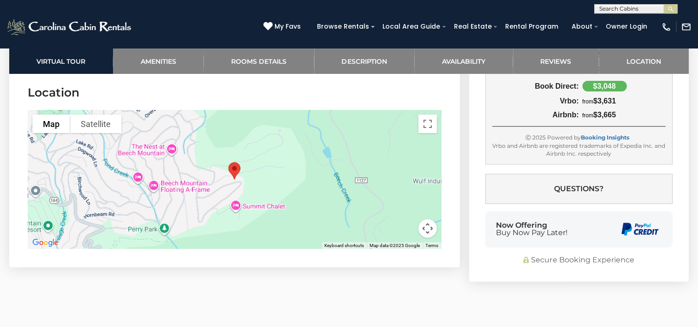
scroll to position [2215, 0]
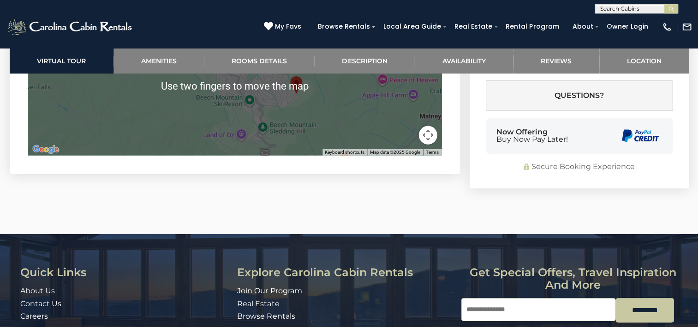
click at [246, 257] on div "Quick Links About Us Contact Us Careers Address 491 George Wilson Road Boone, N…" at bounding box center [349, 319] width 698 height 171
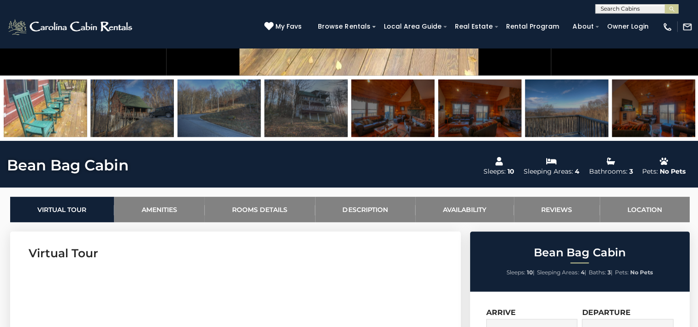
scroll to position [291, 0]
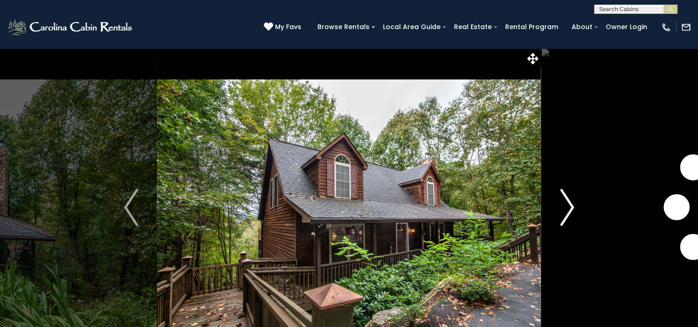
click at [570, 204] on img "Next" at bounding box center [567, 207] width 14 height 37
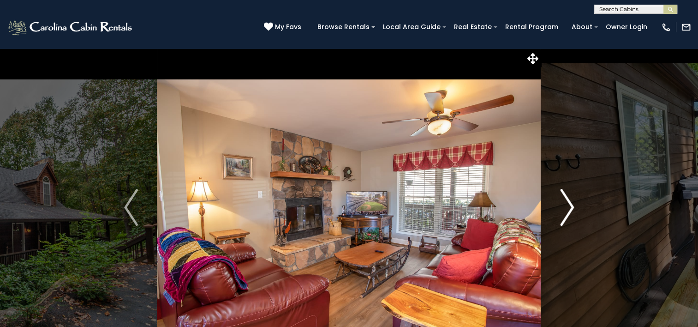
click at [570, 204] on img "Next" at bounding box center [567, 207] width 14 height 37
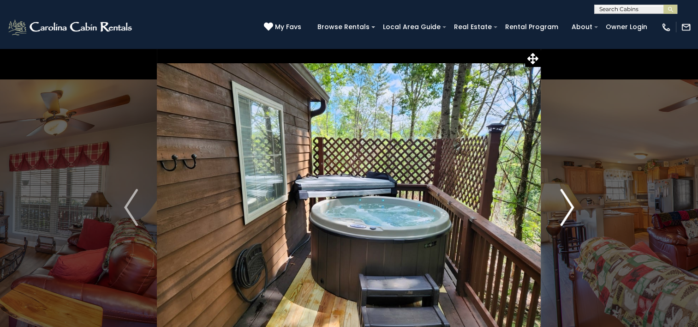
click at [570, 204] on img "Next" at bounding box center [567, 207] width 14 height 37
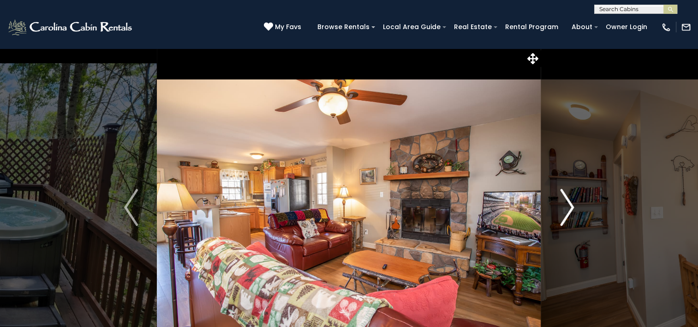
click at [570, 204] on img "Next" at bounding box center [567, 207] width 14 height 37
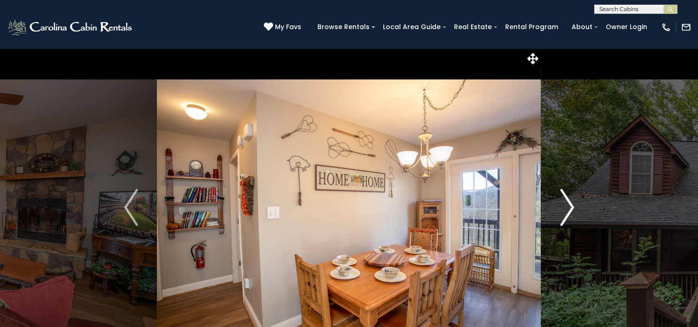
click at [570, 204] on img "Next" at bounding box center [567, 207] width 14 height 37
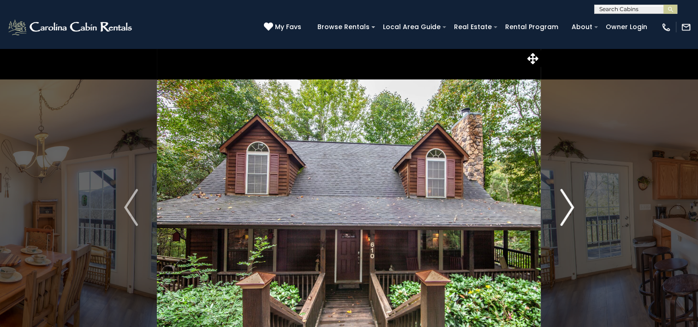
click at [570, 204] on img "Next" at bounding box center [567, 207] width 14 height 37
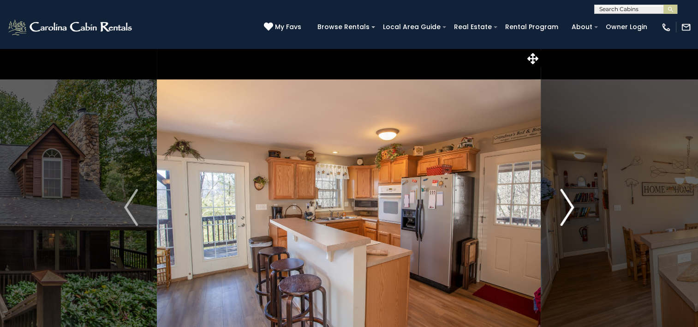
click at [570, 204] on img "Next" at bounding box center [567, 207] width 14 height 37
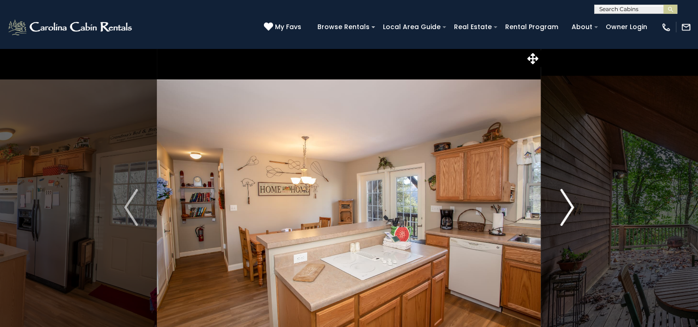
click at [570, 204] on img "Next" at bounding box center [567, 207] width 14 height 37
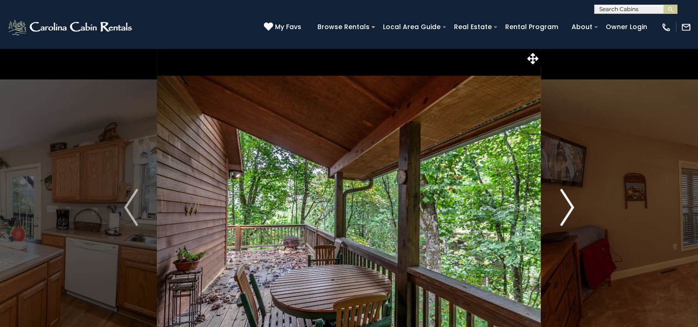
click at [570, 204] on img "Next" at bounding box center [567, 207] width 14 height 37
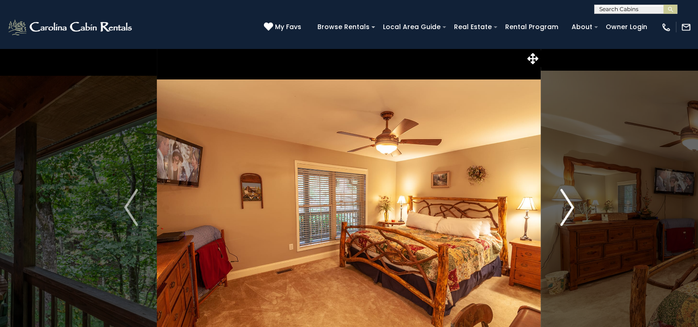
click at [570, 204] on img "Next" at bounding box center [567, 207] width 14 height 37
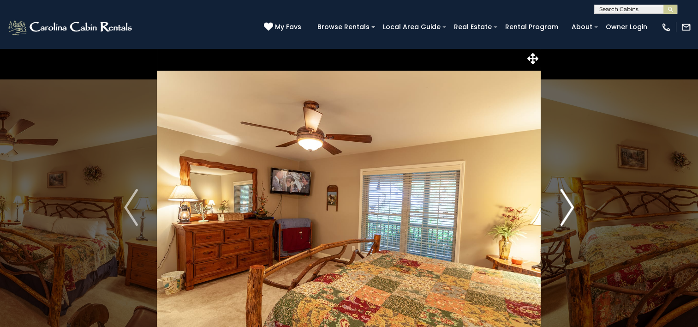
click at [570, 204] on img "Next" at bounding box center [567, 207] width 14 height 37
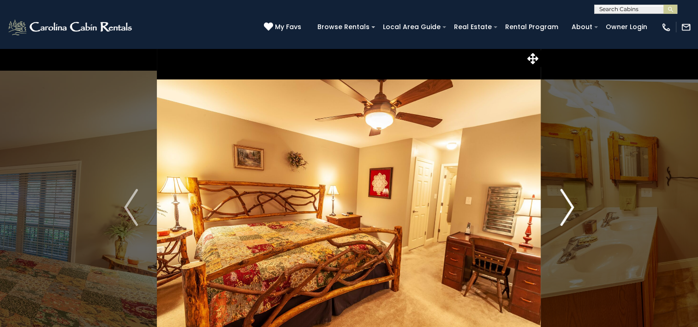
click at [570, 204] on img "Next" at bounding box center [567, 207] width 14 height 37
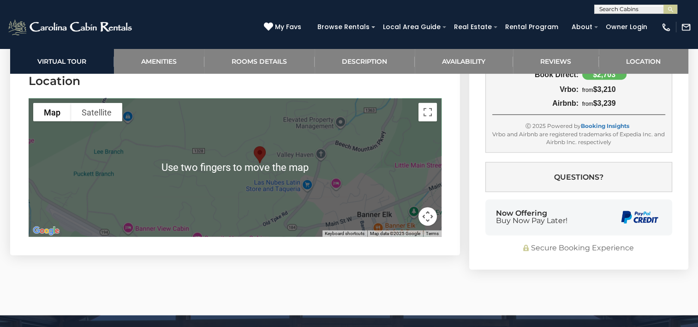
scroll to position [2482, 0]
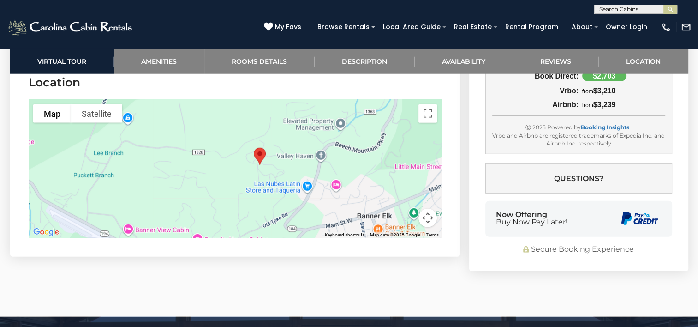
click at [155, 118] on div at bounding box center [235, 169] width 413 height 138
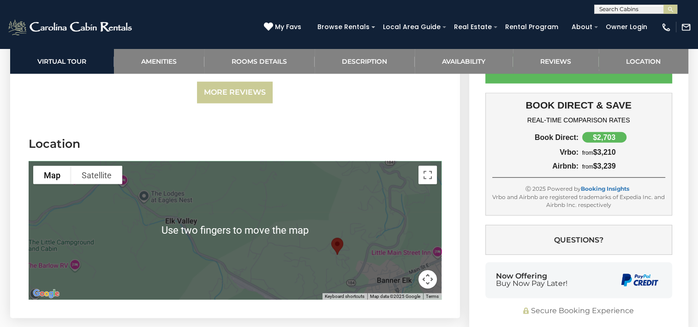
scroll to position [2422, 0]
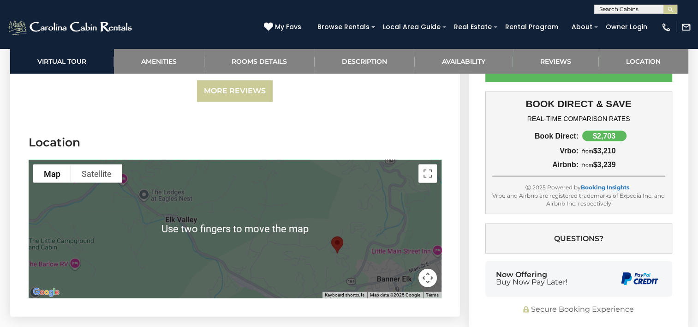
click at [299, 197] on div at bounding box center [235, 229] width 413 height 138
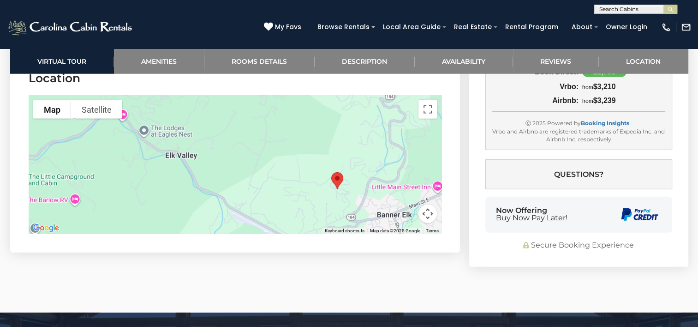
scroll to position [2492, 0]
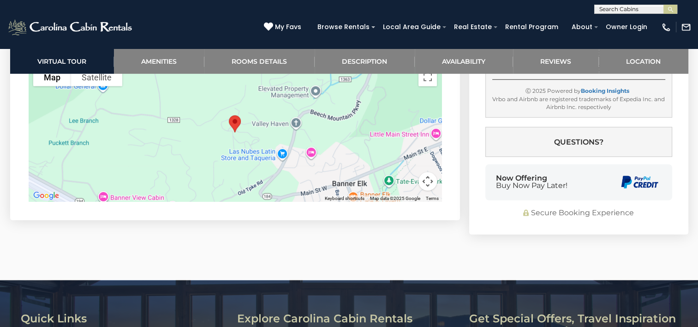
scroll to position [2519, 0]
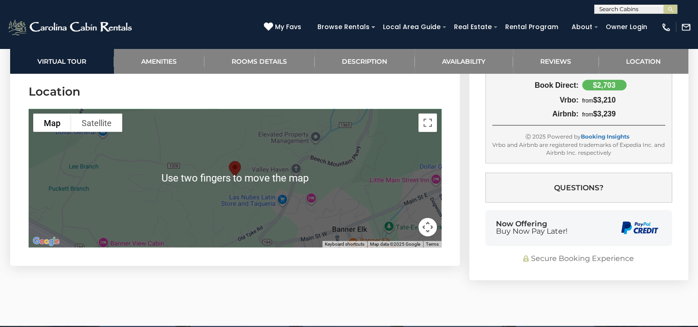
scroll to position [2477, 0]
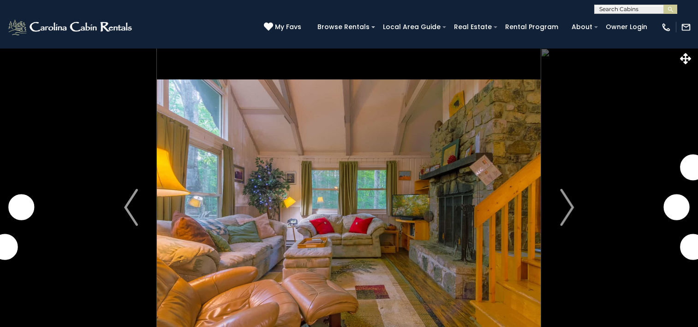
click at [318, 169] on img at bounding box center [349, 207] width 384 height 318
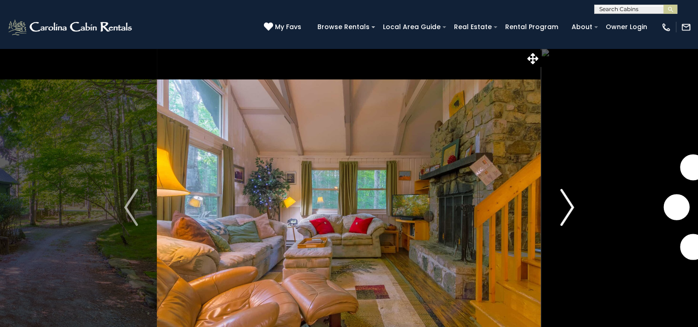
click at [569, 206] on img "Next" at bounding box center [567, 207] width 14 height 37
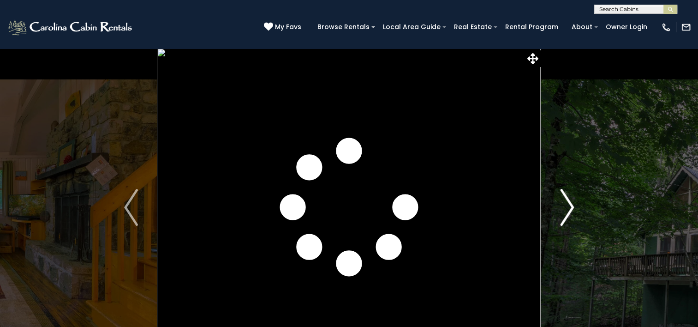
click at [569, 206] on img "Next" at bounding box center [567, 207] width 14 height 37
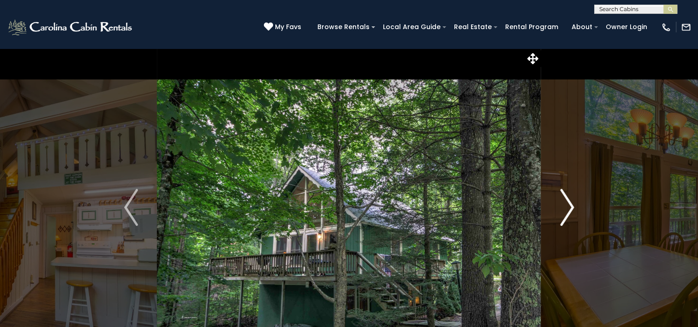
click at [569, 206] on img "Next" at bounding box center [567, 207] width 14 height 37
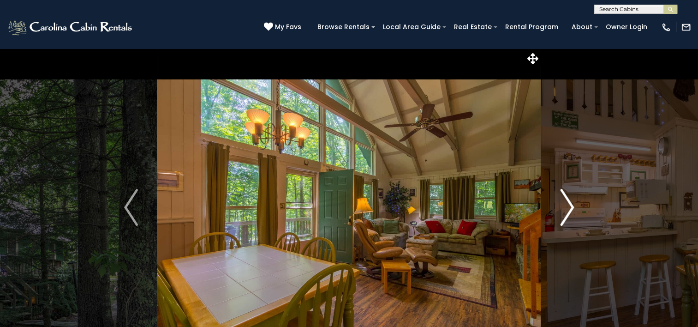
click at [569, 206] on img "Next" at bounding box center [567, 207] width 14 height 37
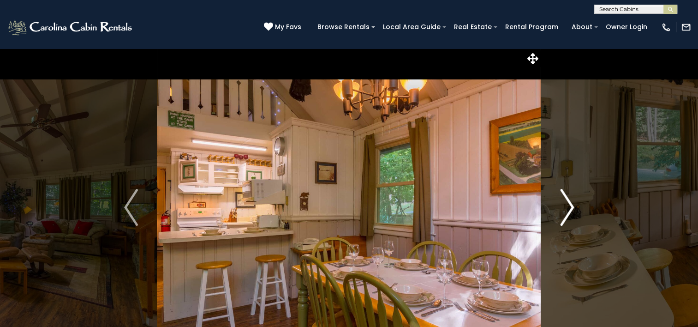
click at [569, 206] on img "Next" at bounding box center [567, 207] width 14 height 37
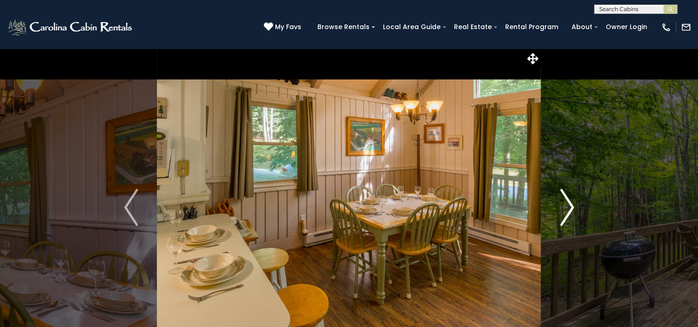
click at [569, 206] on img "Next" at bounding box center [567, 207] width 14 height 37
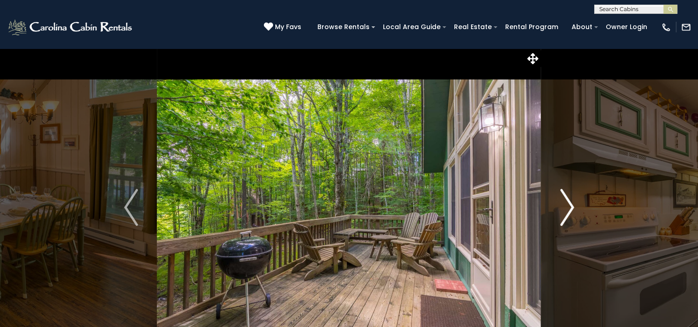
click at [569, 206] on img "Next" at bounding box center [567, 207] width 14 height 37
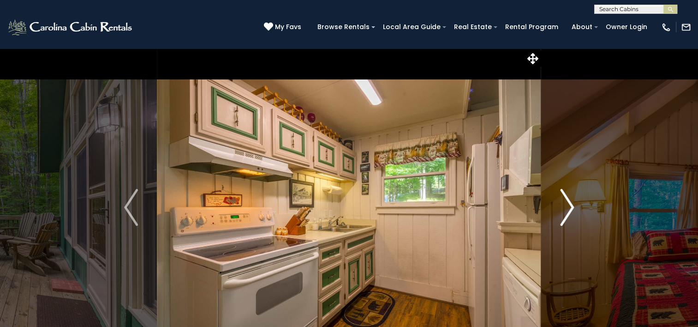
click at [569, 206] on img "Next" at bounding box center [567, 207] width 14 height 37
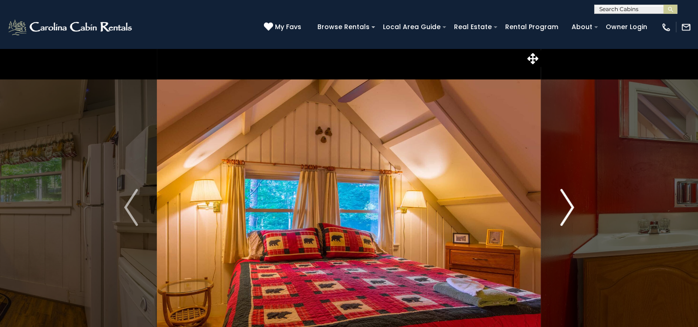
click at [569, 206] on img "Next" at bounding box center [567, 207] width 14 height 37
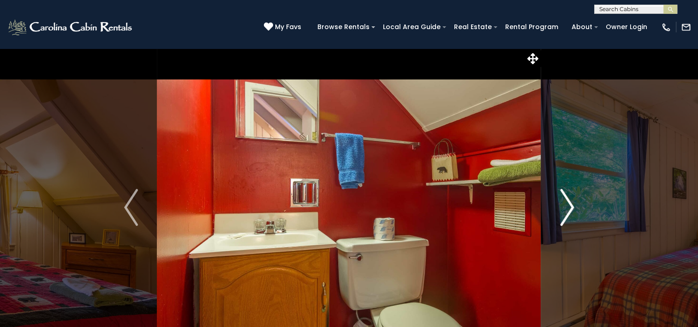
click at [569, 206] on img "Next" at bounding box center [567, 207] width 14 height 37
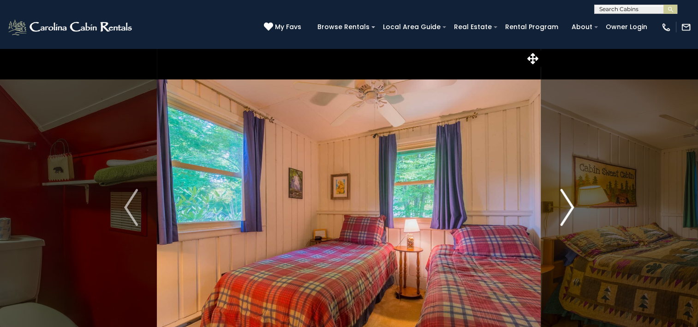
click at [569, 206] on img "Next" at bounding box center [567, 207] width 14 height 37
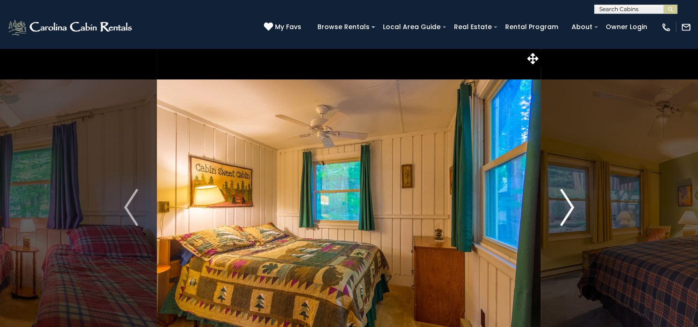
click at [569, 206] on img "Next" at bounding box center [567, 207] width 14 height 37
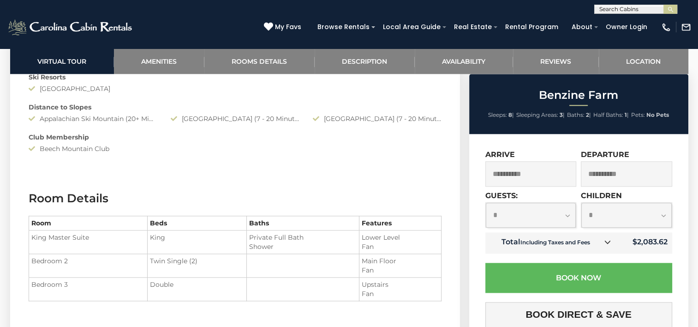
scroll to position [1059, 0]
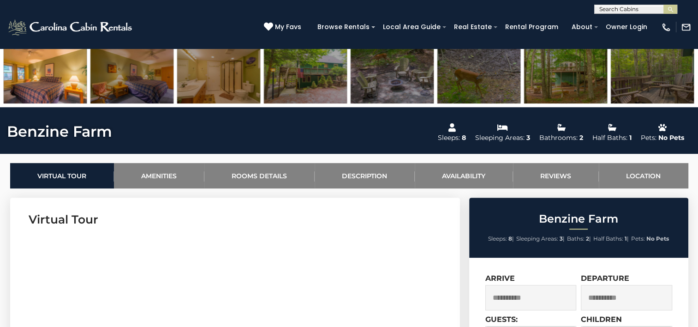
scroll to position [326, 0]
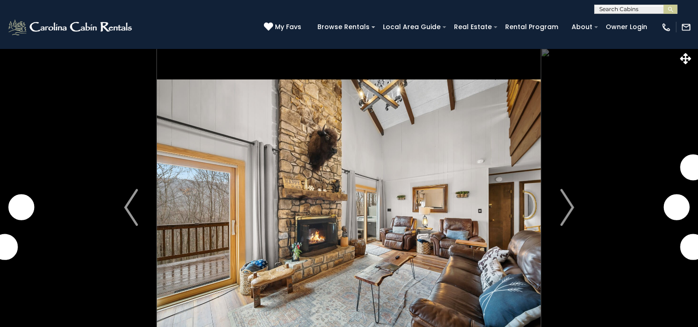
click at [109, 126] on button "Previous" at bounding box center [131, 207] width 52 height 318
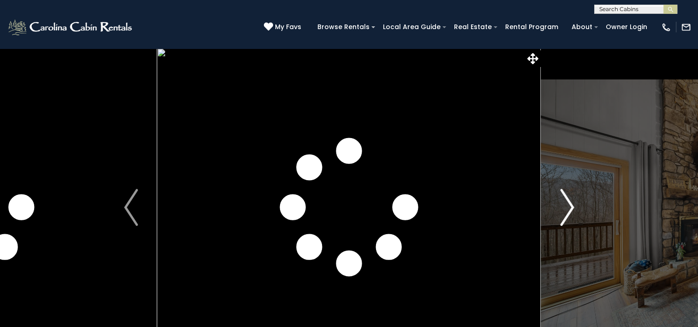
click at [563, 207] on img "Next" at bounding box center [567, 207] width 14 height 37
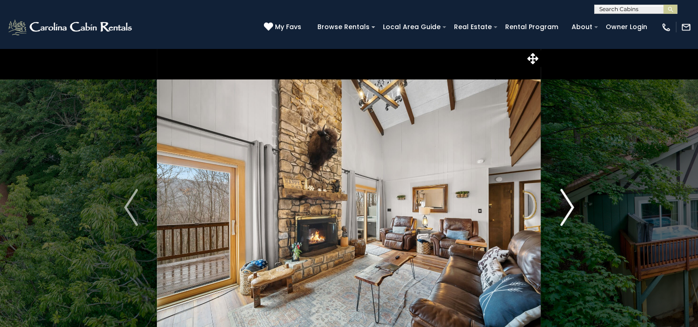
click at [563, 207] on img "Next" at bounding box center [567, 207] width 14 height 37
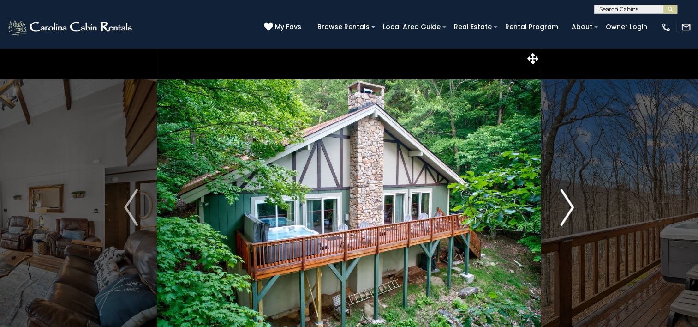
click at [563, 207] on img "Next" at bounding box center [567, 207] width 14 height 37
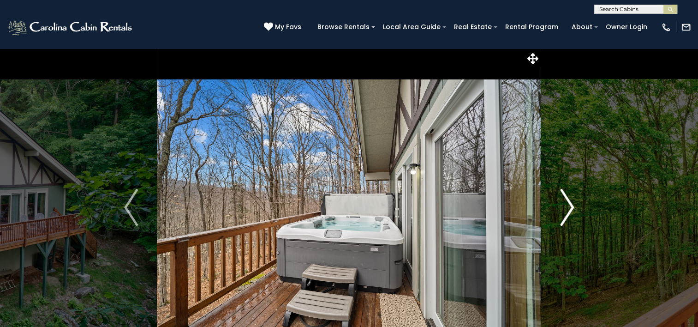
click at [563, 207] on img "Next" at bounding box center [567, 207] width 14 height 37
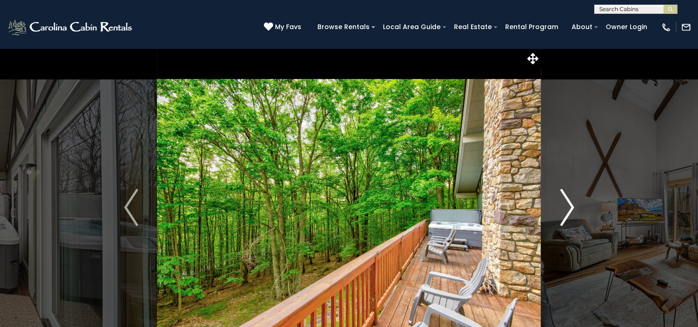
click at [563, 207] on img "Next" at bounding box center [567, 207] width 14 height 37
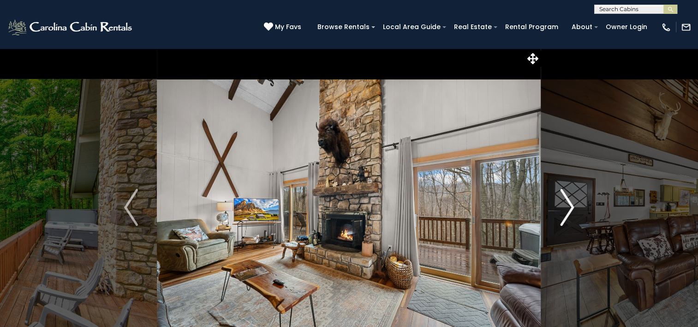
click at [563, 207] on img "Next" at bounding box center [567, 207] width 14 height 37
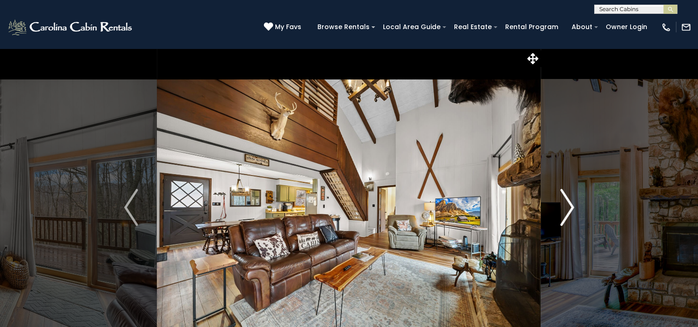
click at [563, 207] on img "Next" at bounding box center [567, 207] width 14 height 37
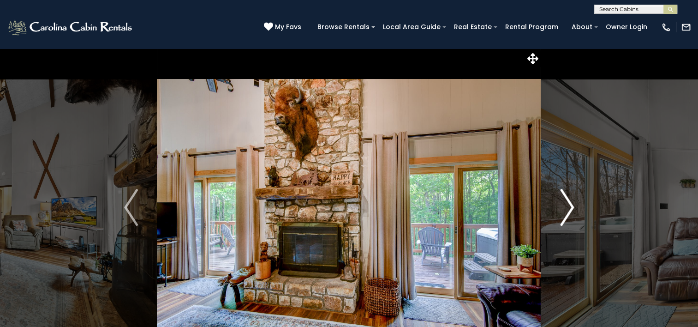
click at [563, 207] on img "Next" at bounding box center [567, 207] width 14 height 37
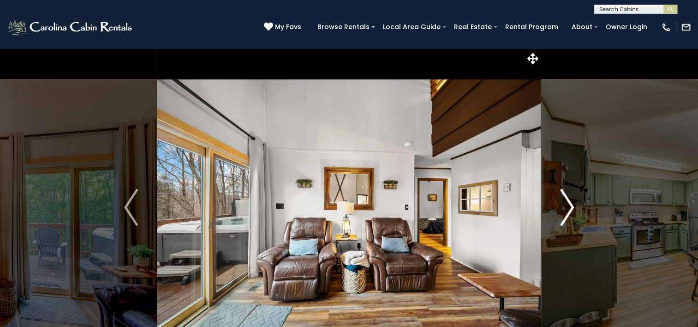
click at [563, 207] on img "Next" at bounding box center [567, 207] width 14 height 37
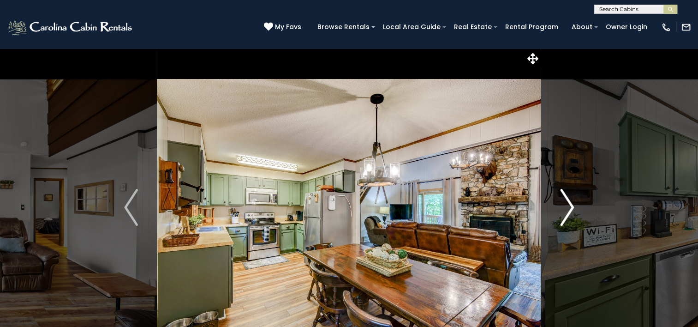
click at [563, 207] on img "Next" at bounding box center [567, 207] width 14 height 37
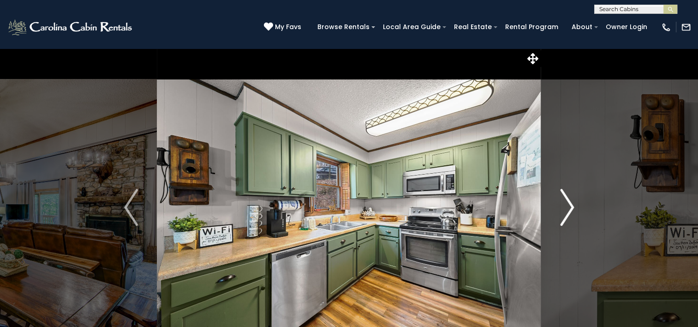
click at [563, 207] on img "Next" at bounding box center [567, 207] width 14 height 37
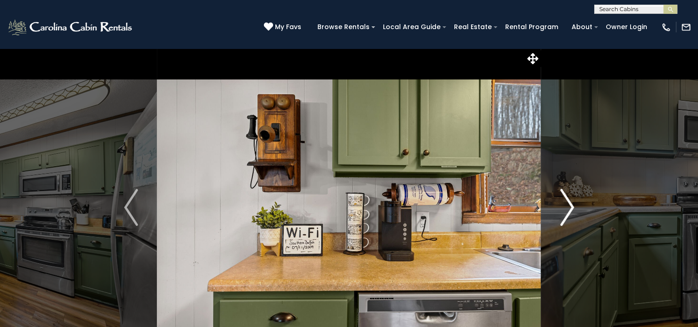
click at [563, 207] on img "Next" at bounding box center [567, 207] width 14 height 37
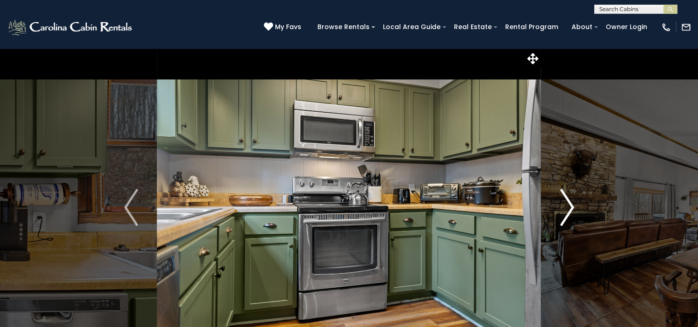
click at [563, 207] on img "Next" at bounding box center [567, 207] width 14 height 37
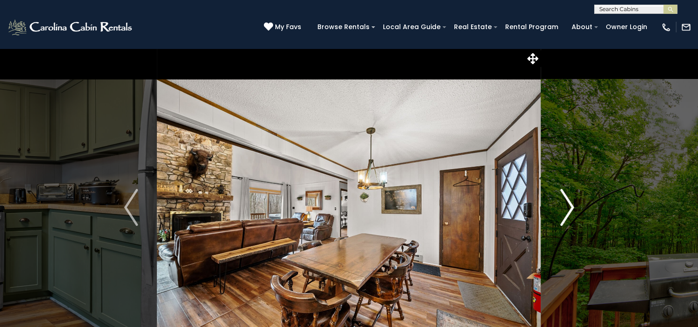
click at [563, 207] on img "Next" at bounding box center [567, 207] width 14 height 37
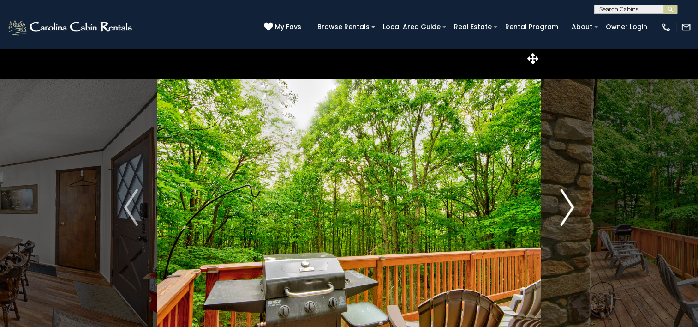
click at [563, 207] on img "Next" at bounding box center [567, 207] width 14 height 37
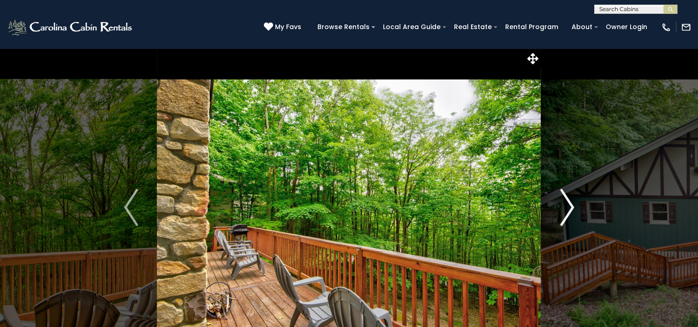
click at [563, 207] on img "Next" at bounding box center [567, 207] width 14 height 37
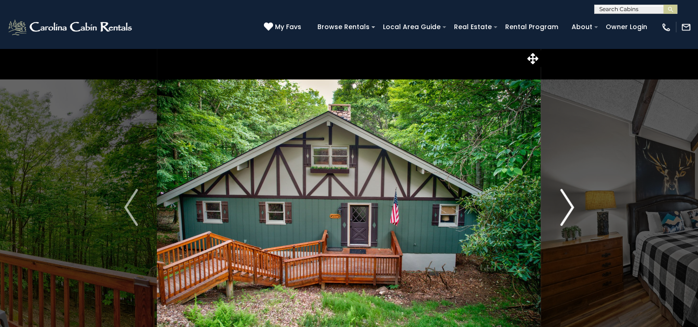
click at [563, 207] on img "Next" at bounding box center [567, 207] width 14 height 37
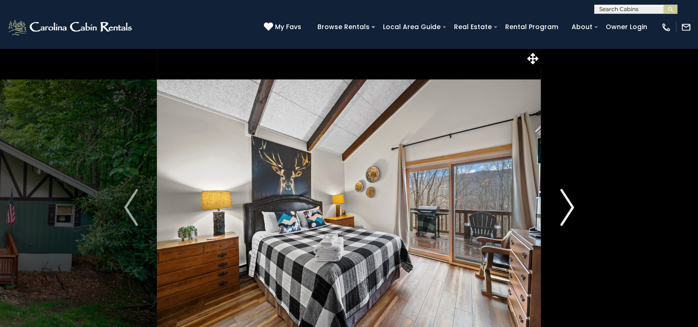
click at [563, 207] on img "Next" at bounding box center [567, 207] width 14 height 37
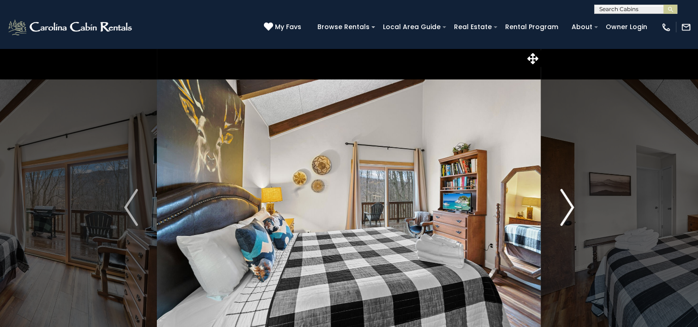
click at [563, 207] on img "Next" at bounding box center [567, 207] width 14 height 37
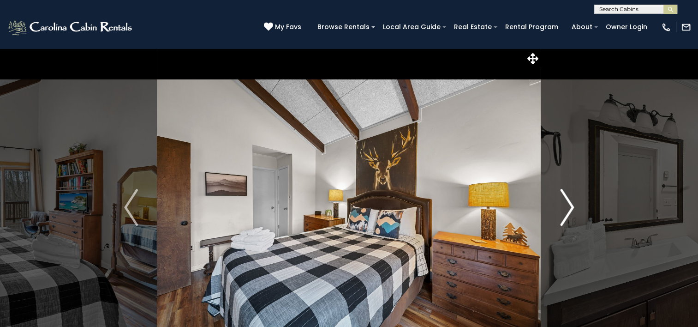
click at [563, 207] on img "Next" at bounding box center [567, 207] width 14 height 37
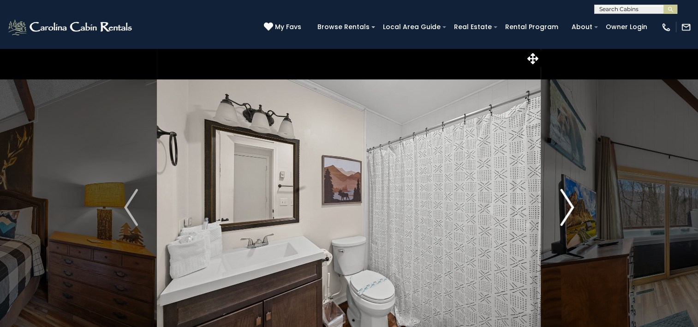
click at [563, 207] on img "Next" at bounding box center [567, 207] width 14 height 37
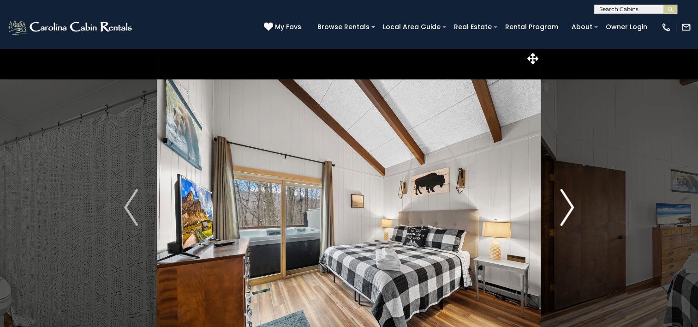
click at [563, 207] on img "Next" at bounding box center [567, 207] width 14 height 37
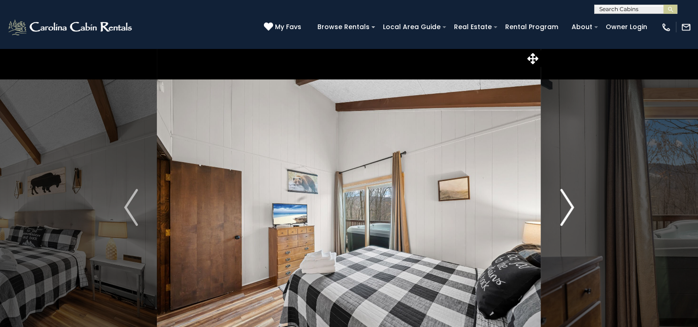
click at [563, 207] on img "Next" at bounding box center [567, 207] width 14 height 37
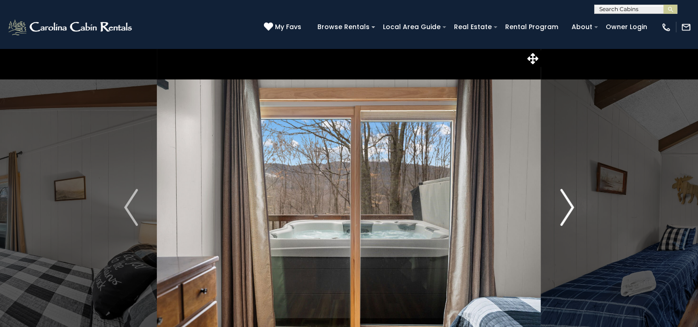
click at [569, 204] on img "Next" at bounding box center [567, 207] width 14 height 37
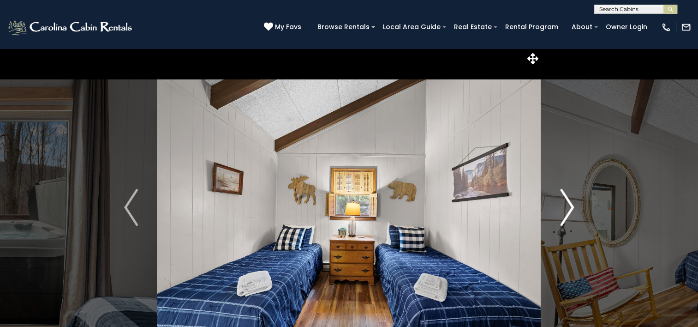
click at [569, 204] on img "Next" at bounding box center [567, 207] width 14 height 37
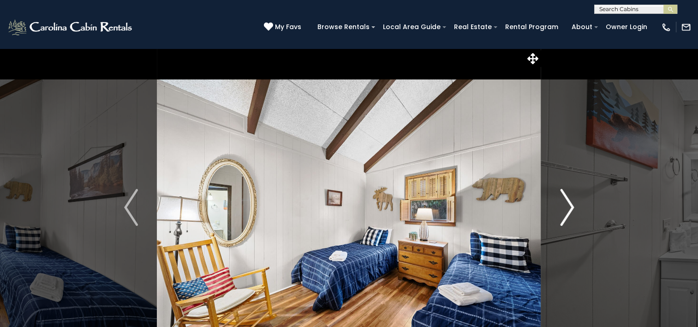
click at [569, 204] on img "Next" at bounding box center [567, 207] width 14 height 37
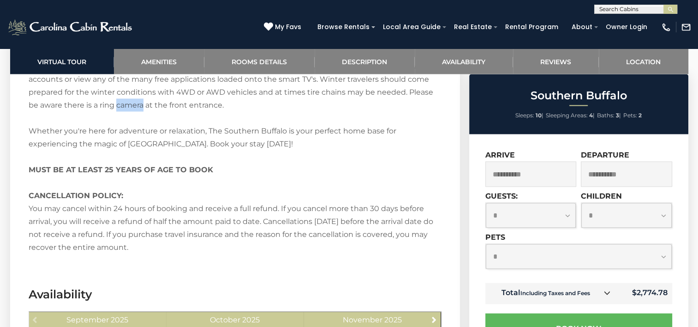
scroll to position [1746, 0]
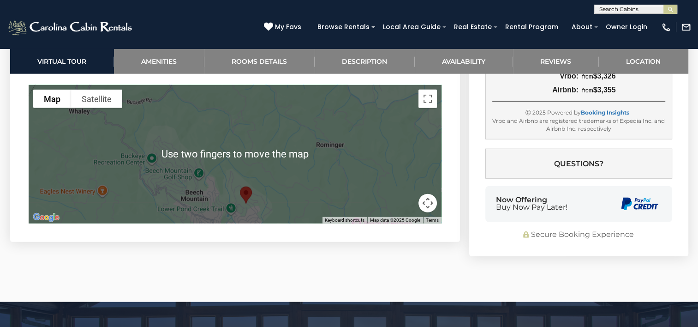
scroll to position [2459, 0]
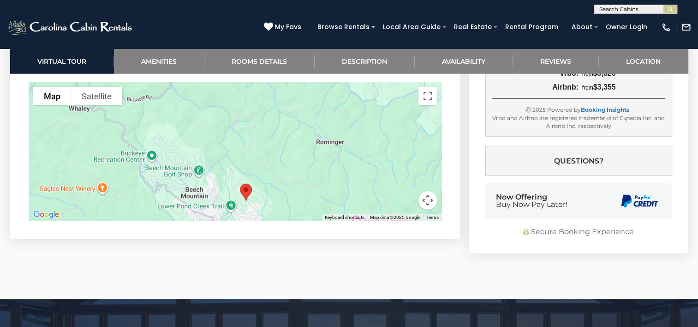
click at [349, 154] on div at bounding box center [235, 151] width 413 height 138
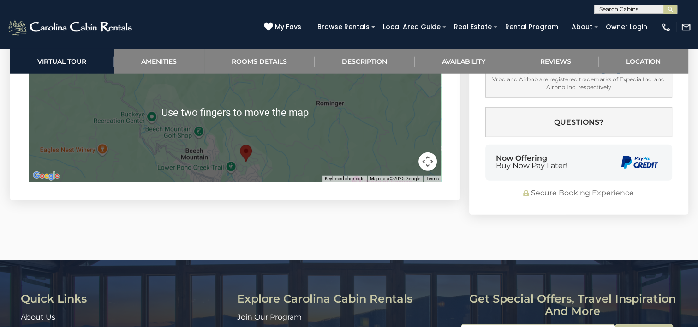
scroll to position [2499, 0]
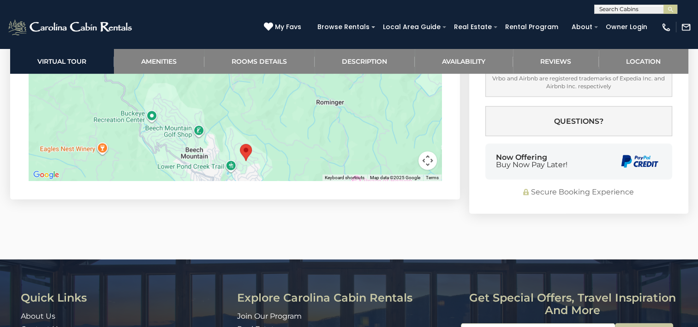
click at [317, 153] on div at bounding box center [235, 111] width 413 height 138
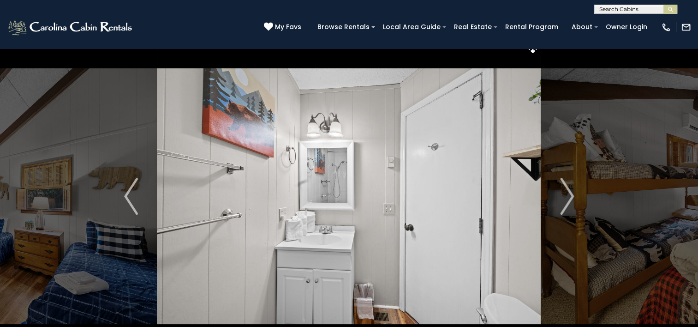
scroll to position [0, 0]
